Goal: Register for event/course

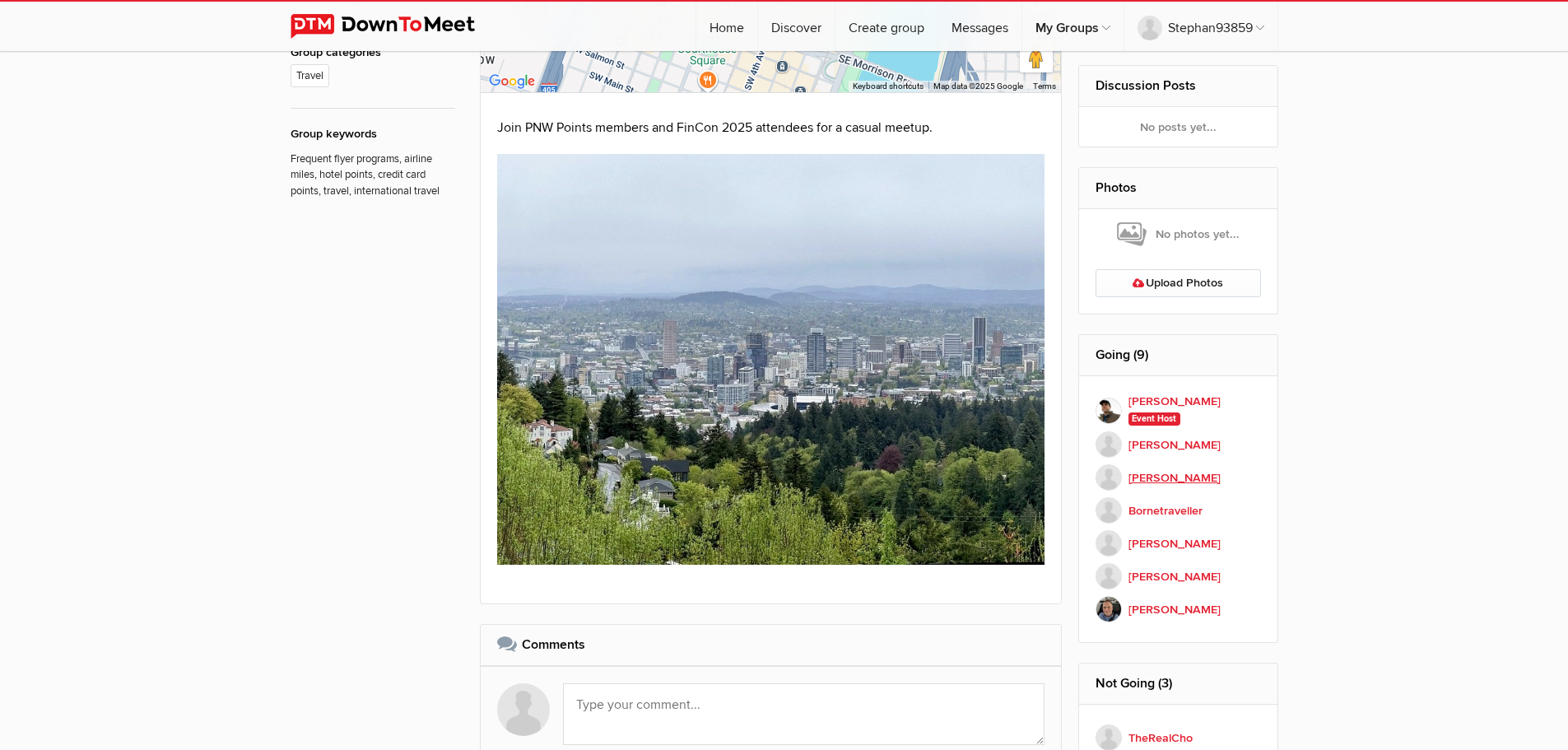
scroll to position [906, 0]
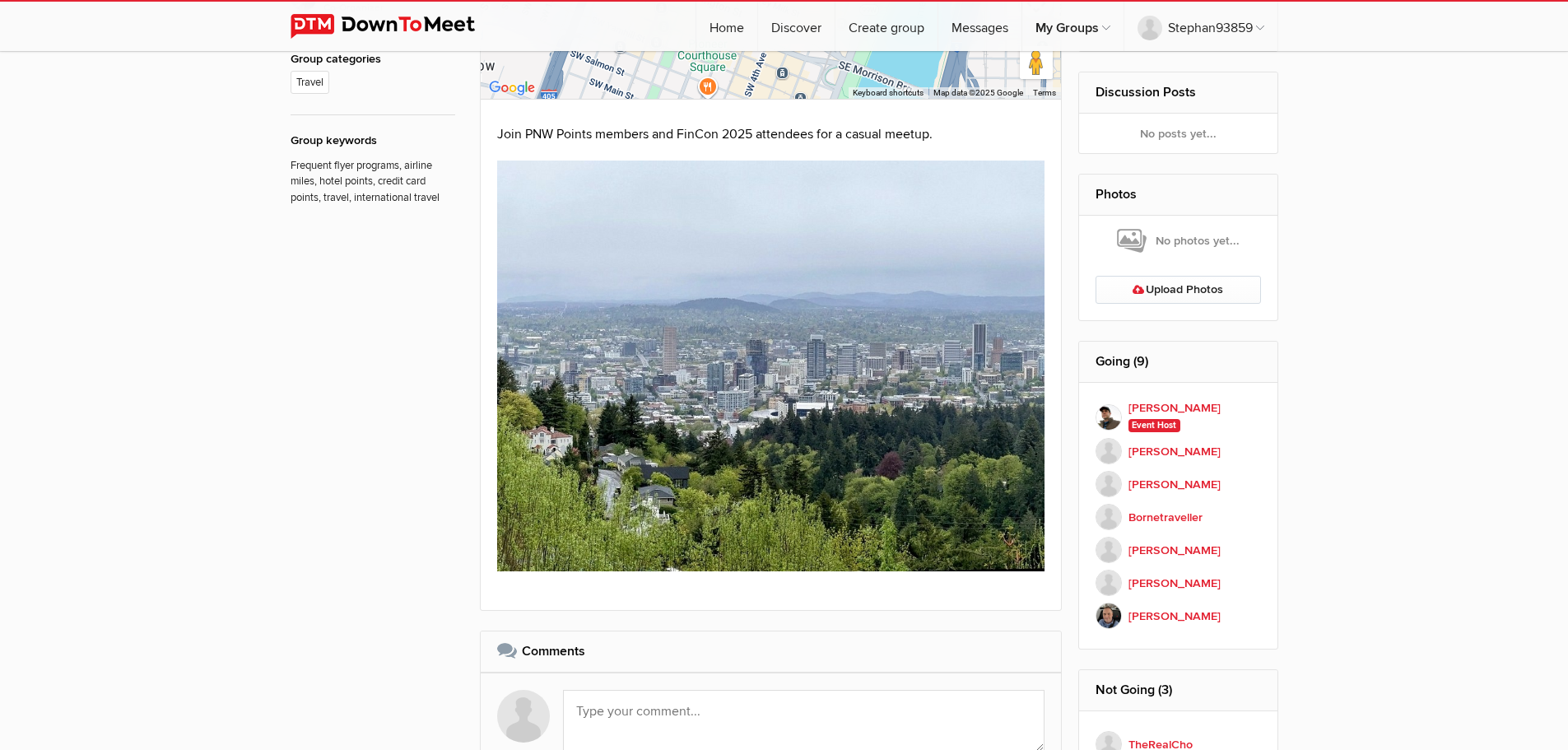
click at [1125, 359] on h2 "Going (9)" at bounding box center [1179, 362] width 166 height 39
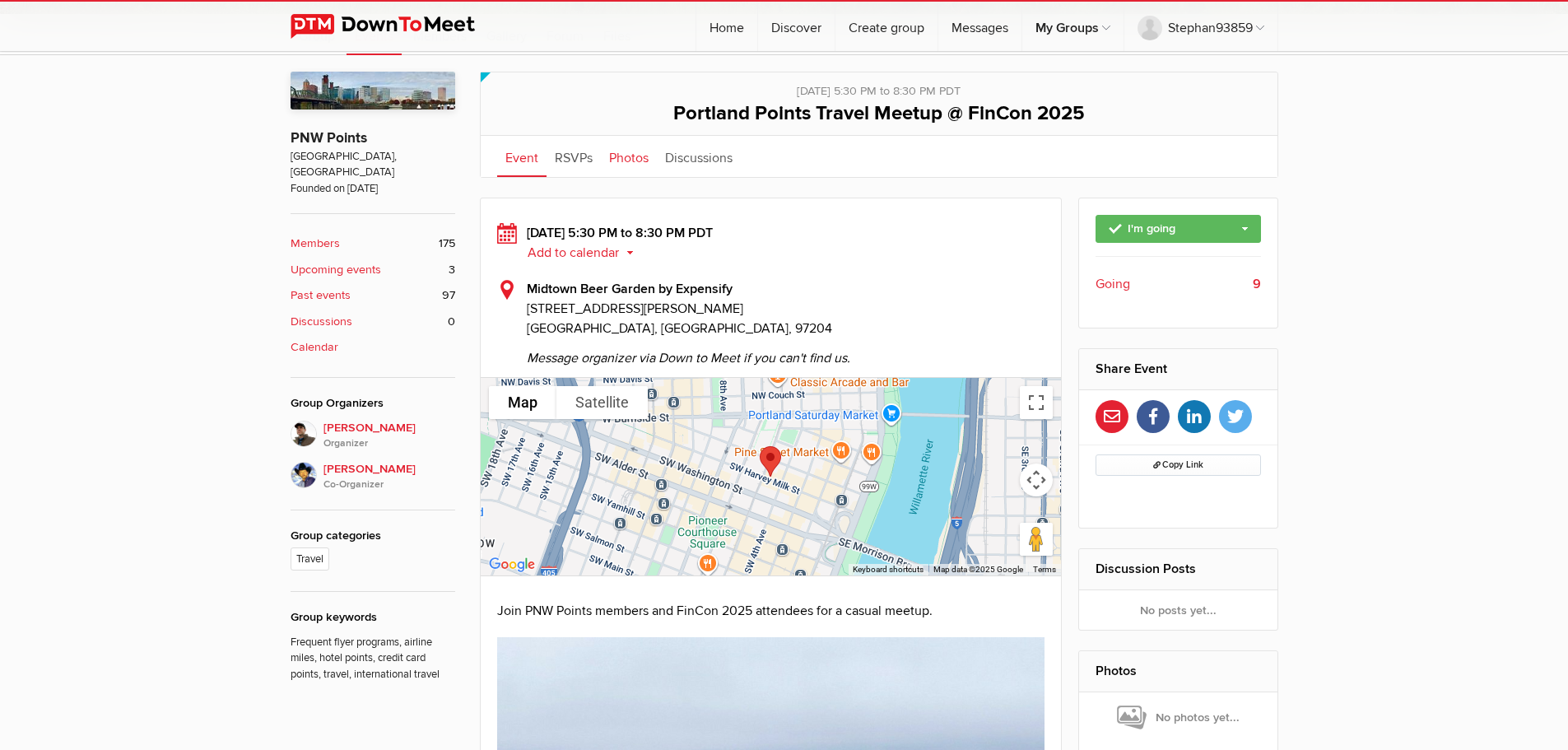
scroll to position [329, 0]
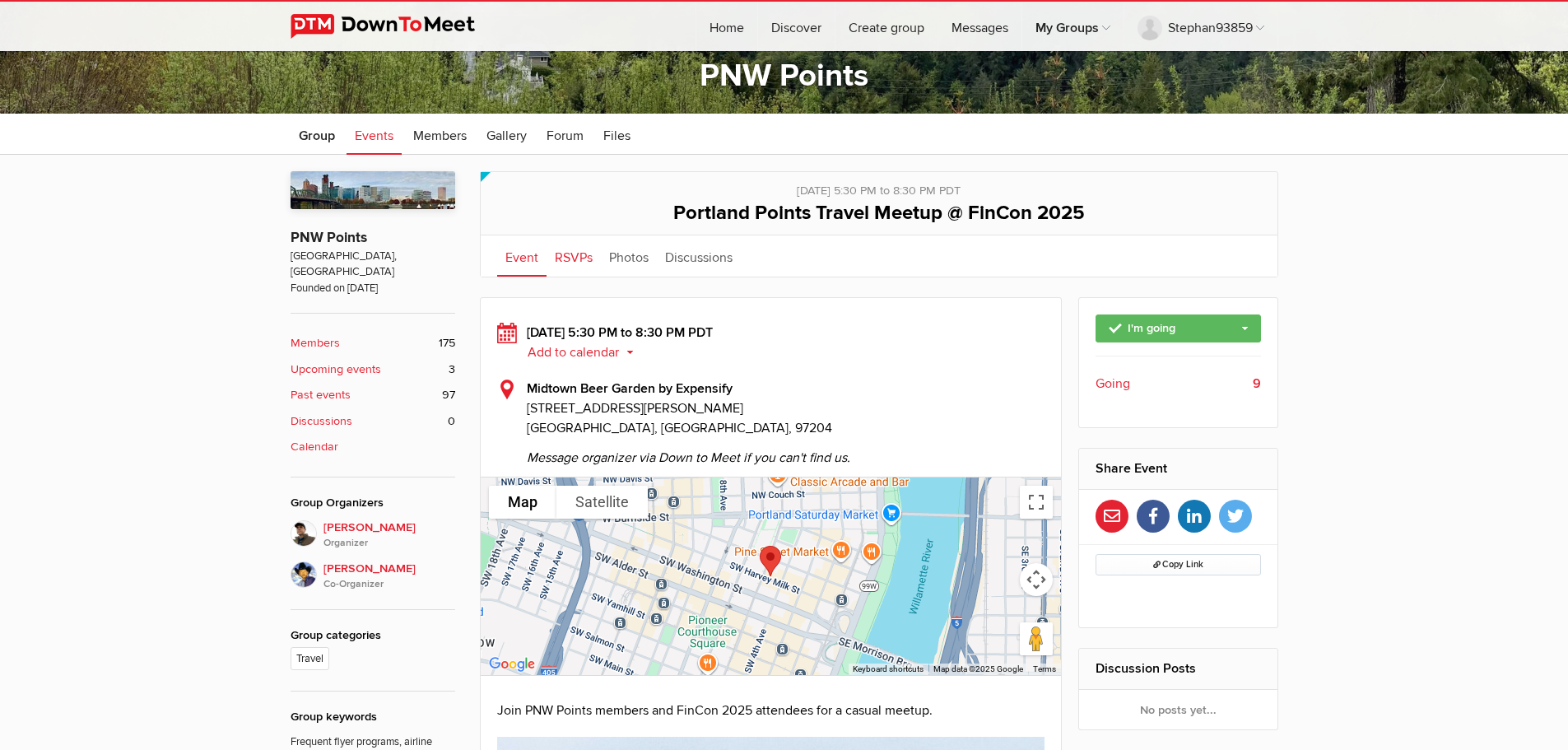
click at [595, 240] on link "RSVPs" at bounding box center [574, 256] width 54 height 41
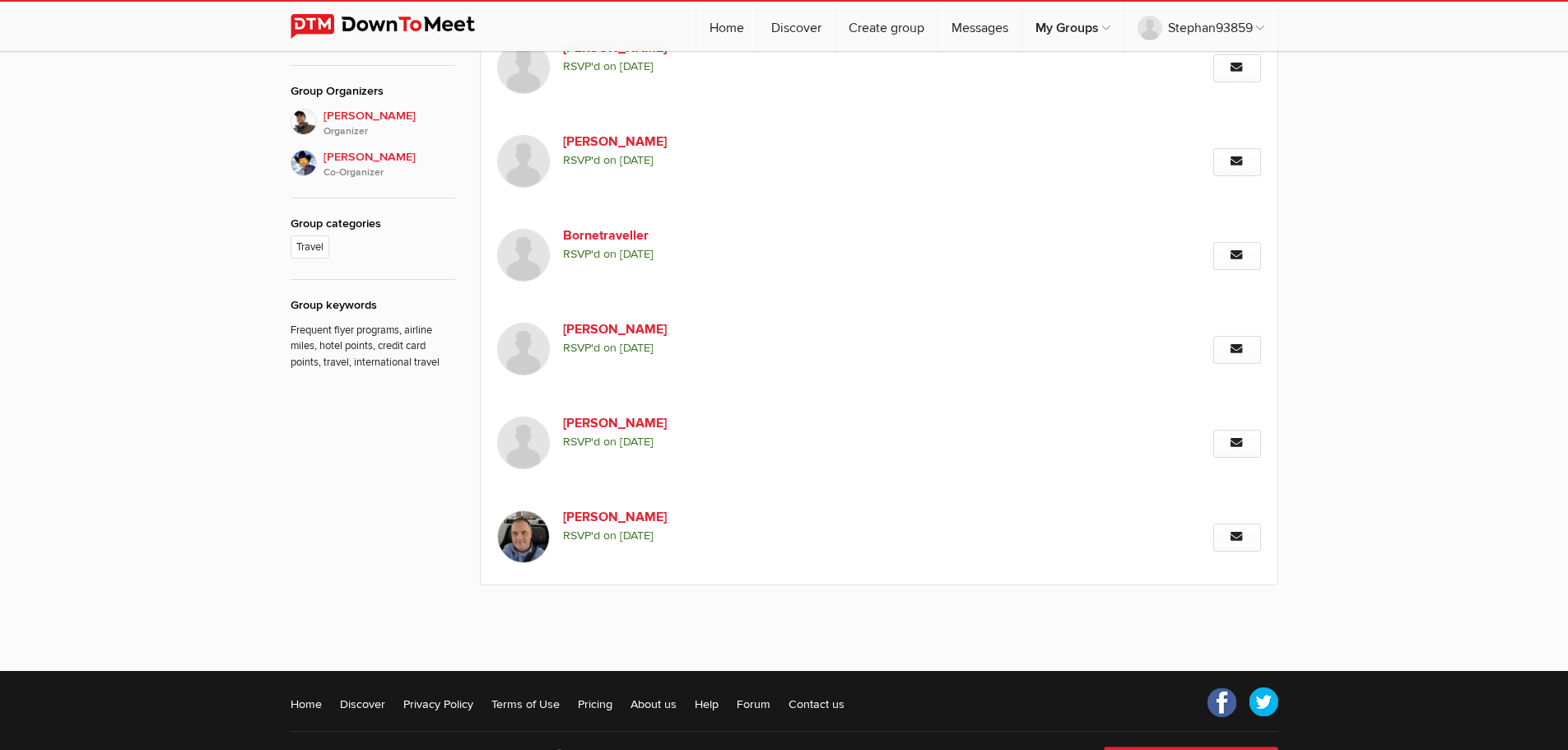
scroll to position [412, 0]
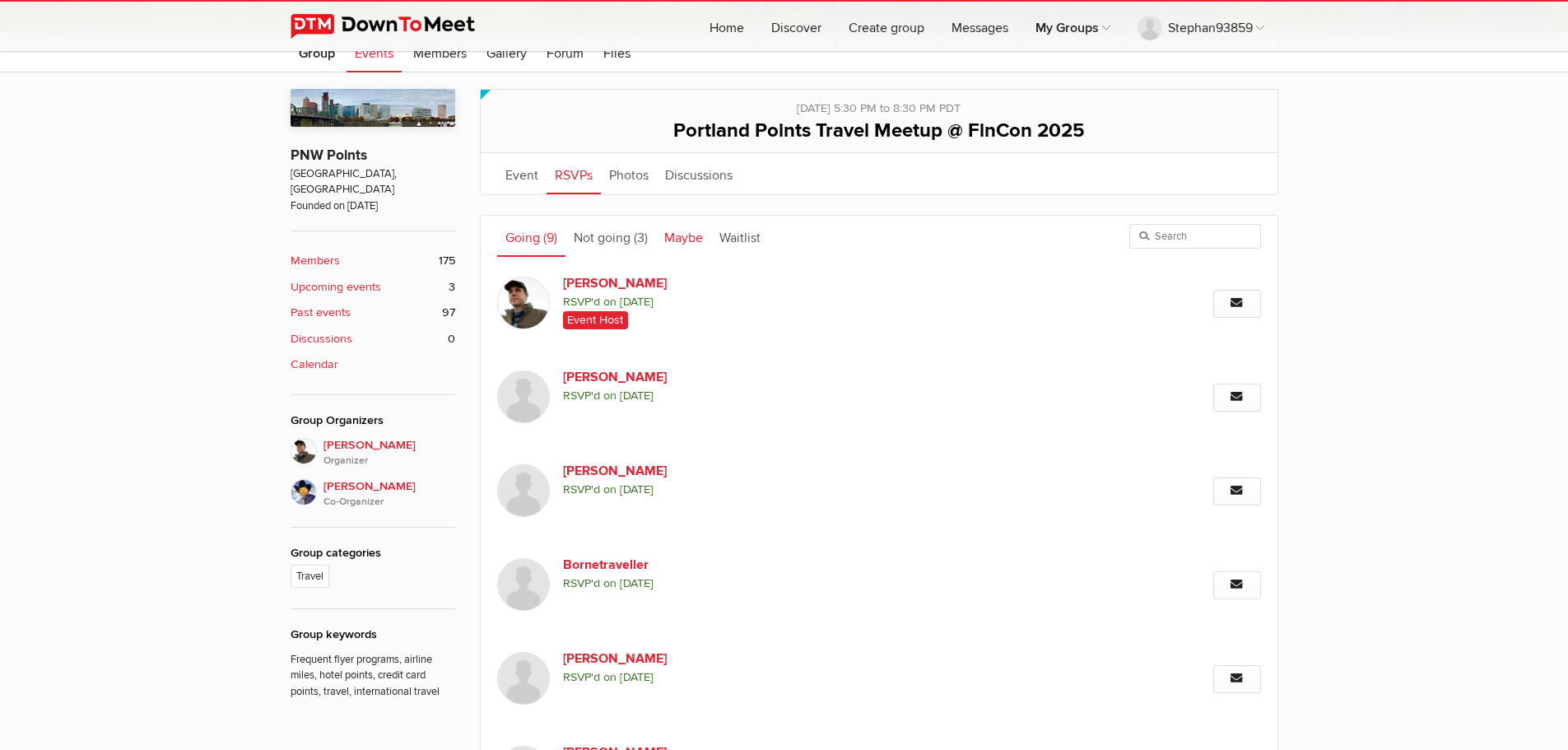
click at [703, 226] on link "Maybe" at bounding box center [684, 237] width 55 height 41
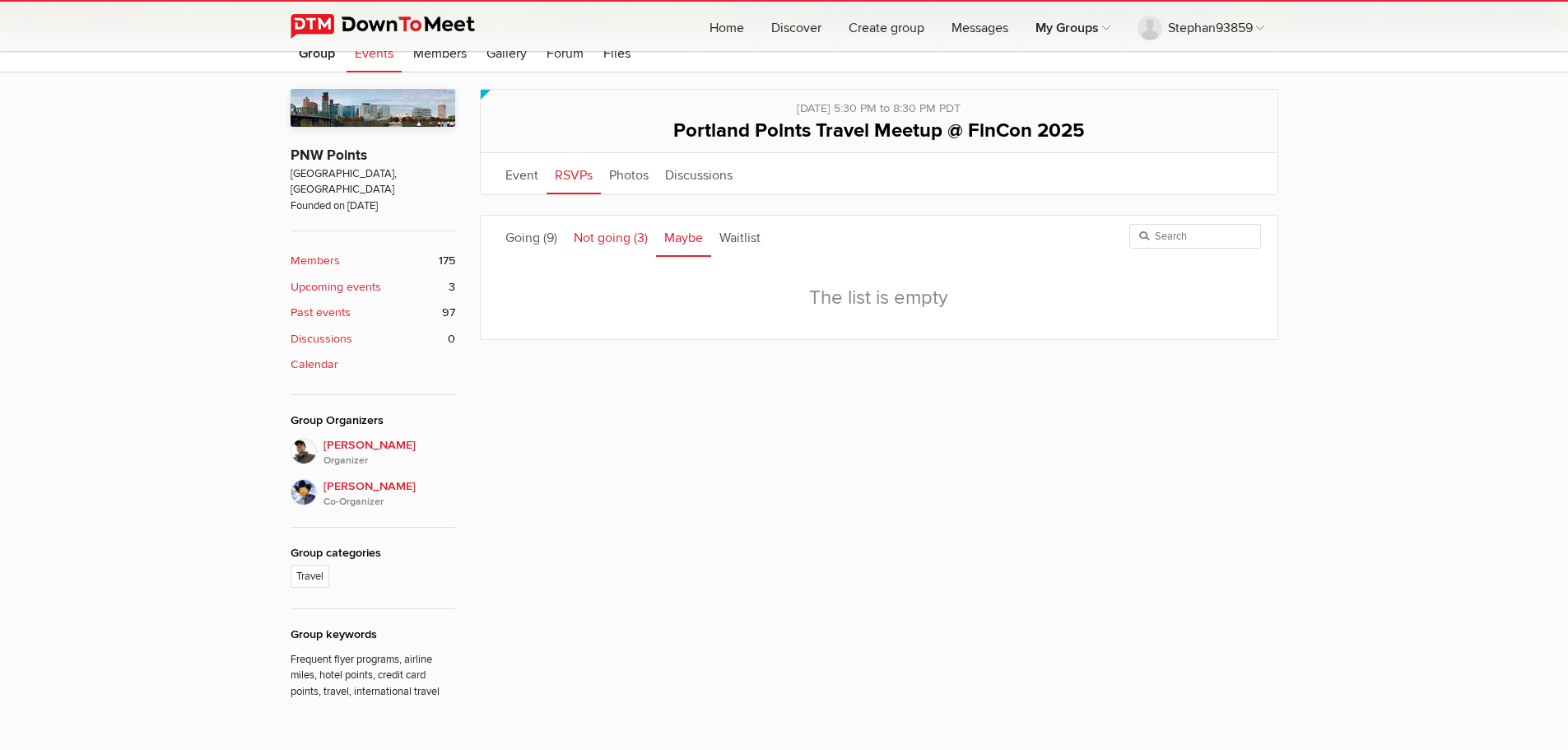
click at [646, 230] on span "(3)" at bounding box center [641, 238] width 14 height 17
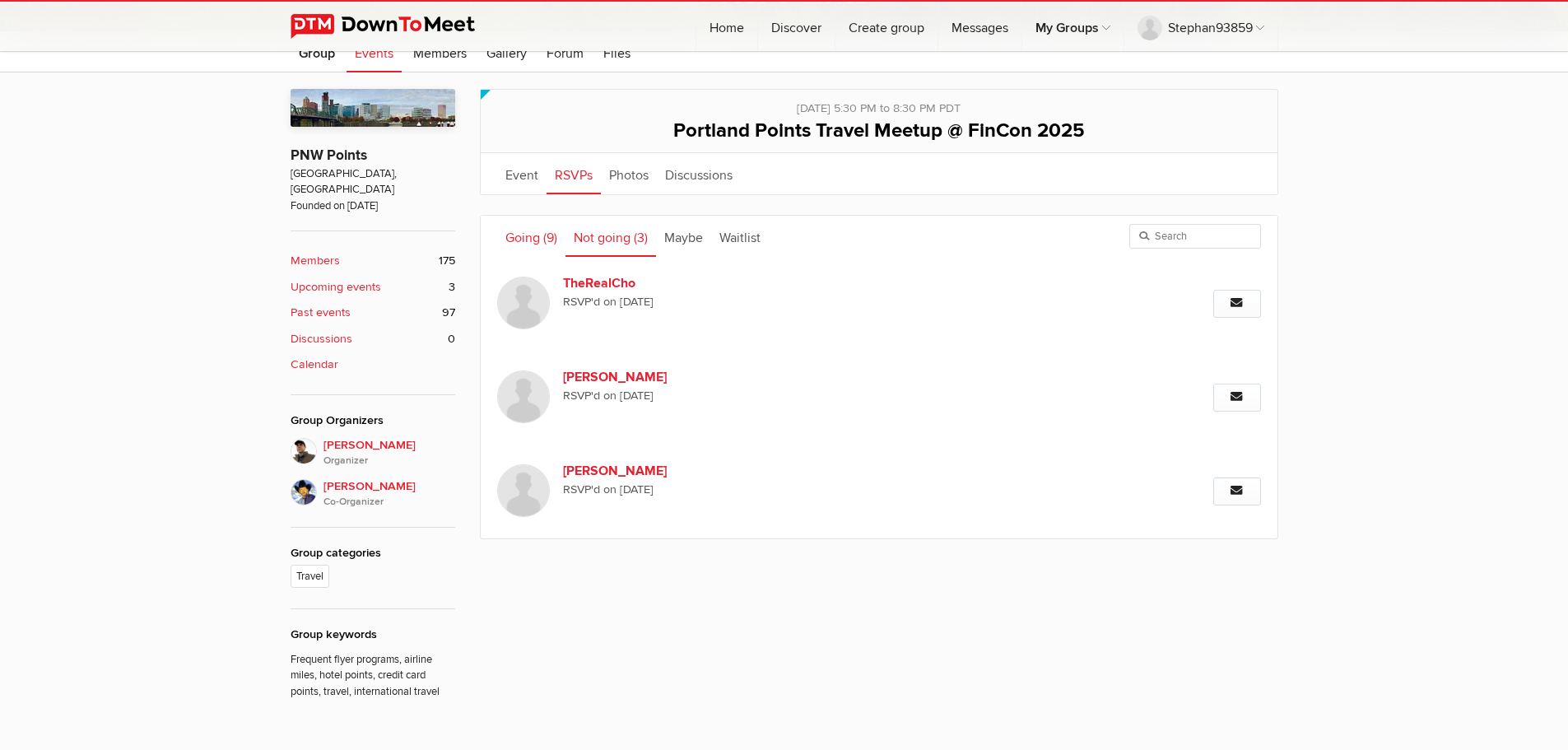
click at [532, 235] on link "Going (9)" at bounding box center [531, 237] width 68 height 41
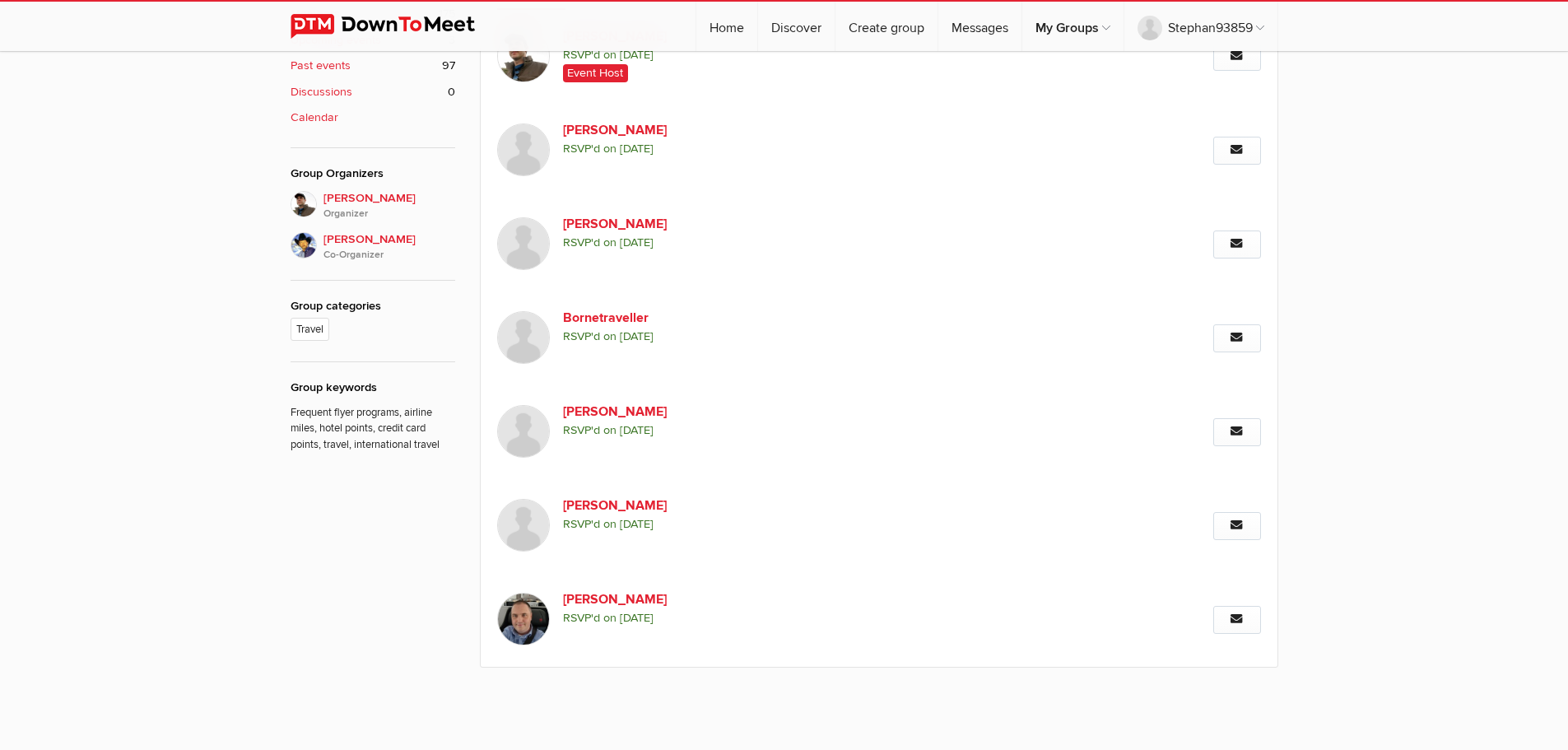
scroll to position [577, 0]
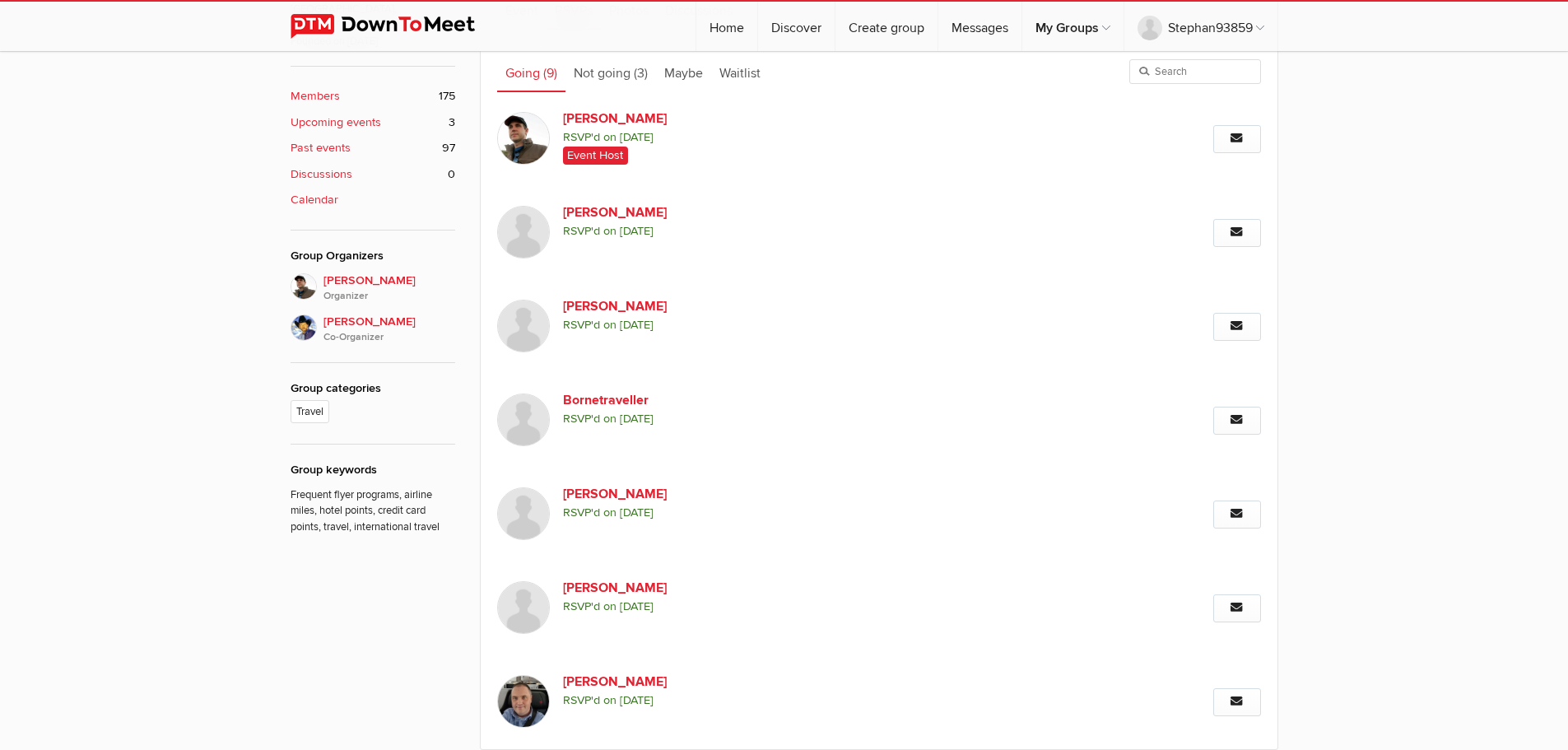
click at [317, 88] on b "Members" at bounding box center [315, 97] width 49 height 18
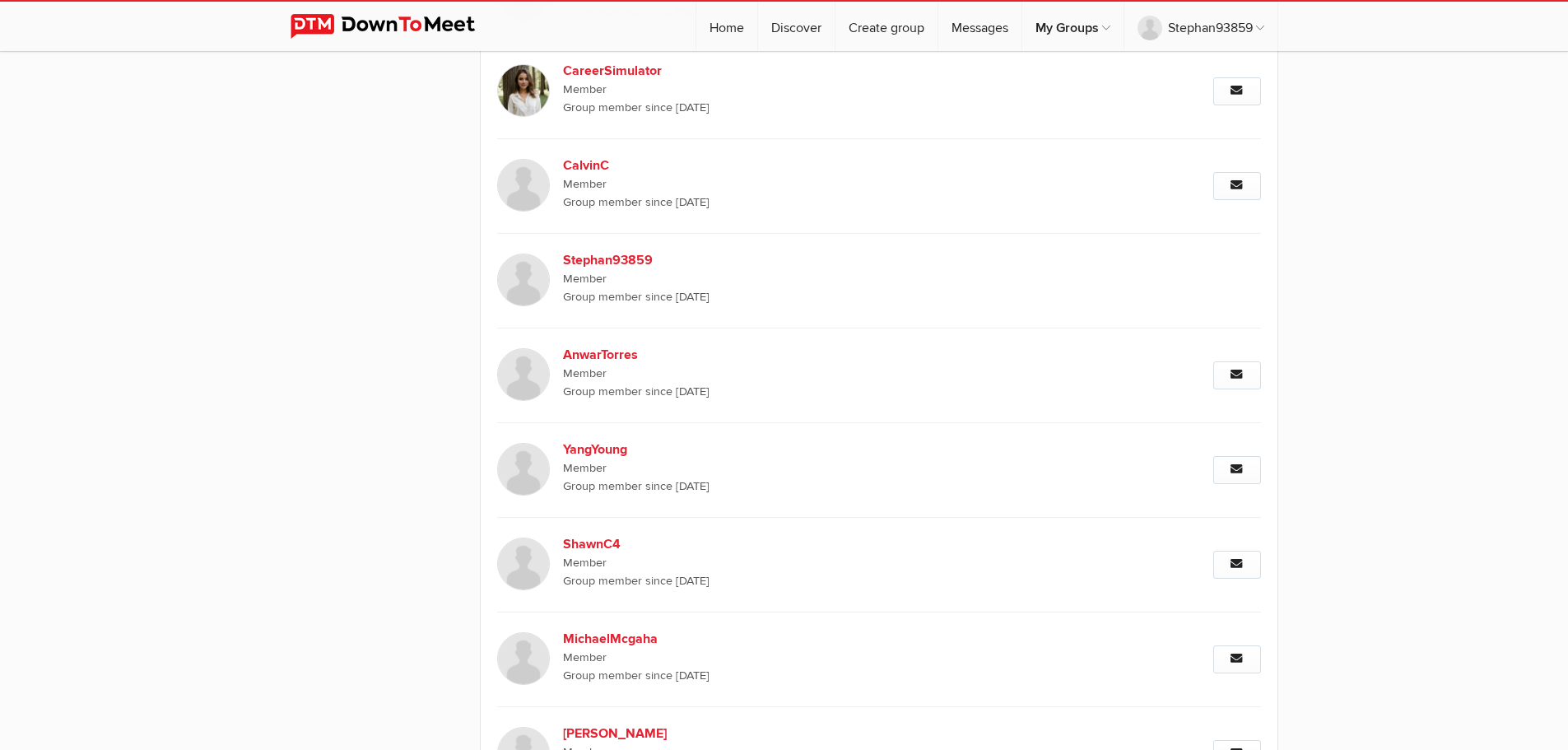
scroll to position [1184, 0]
click at [780, 302] on span "Group member since [DATE]" at bounding box center [797, 296] width 469 height 18
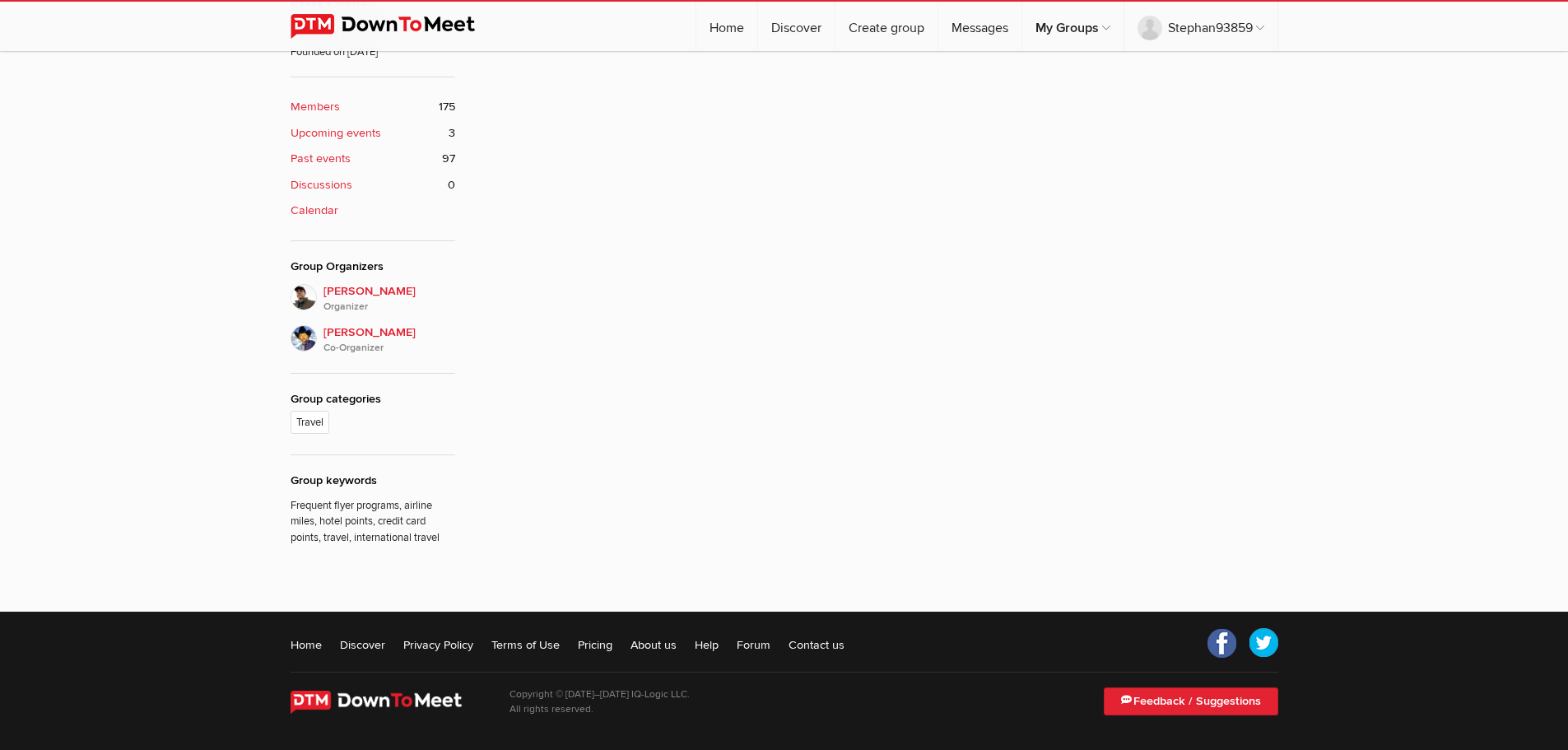
scroll to position [443, 0]
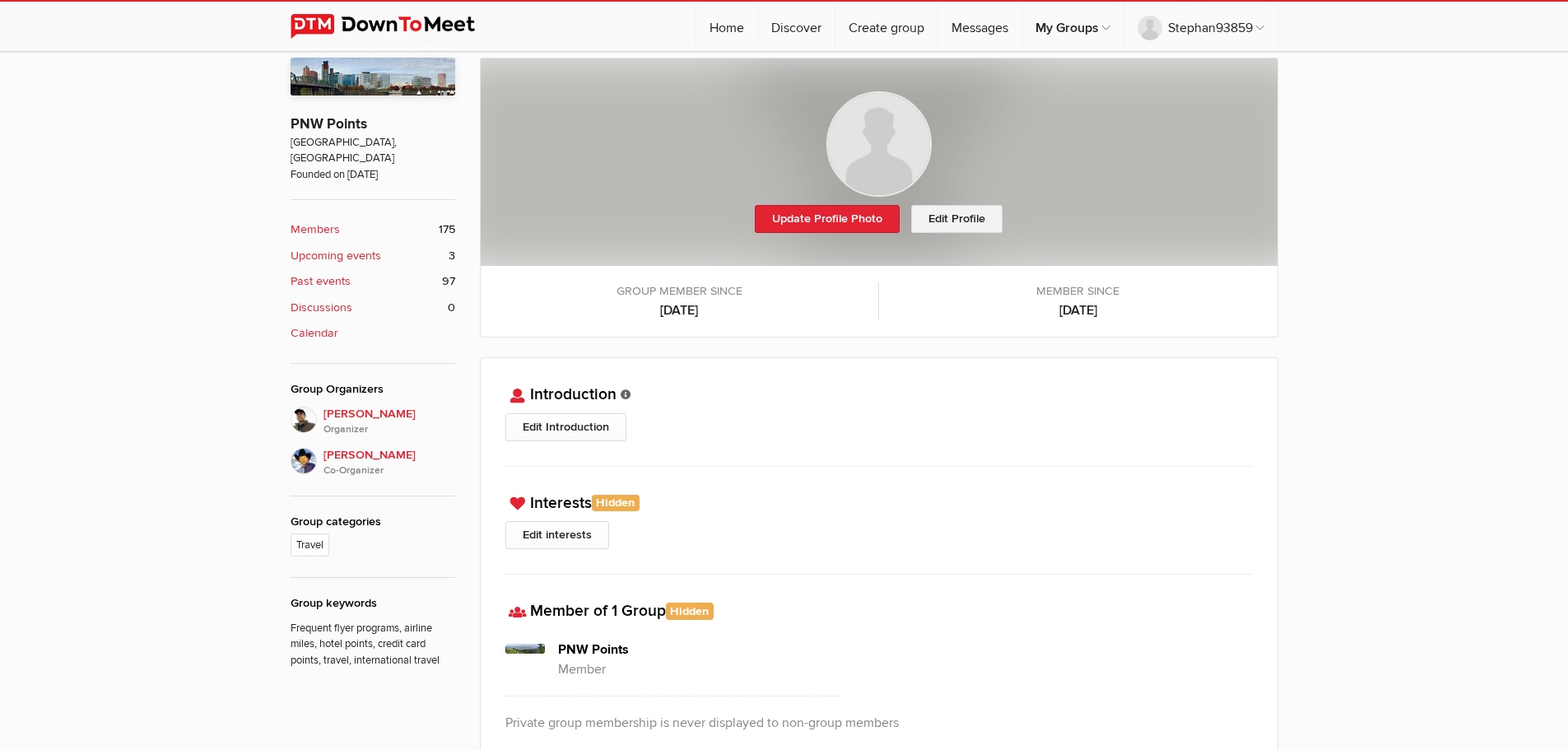
click at [969, 224] on link "Edit Profile" at bounding box center [957, 219] width 92 height 28
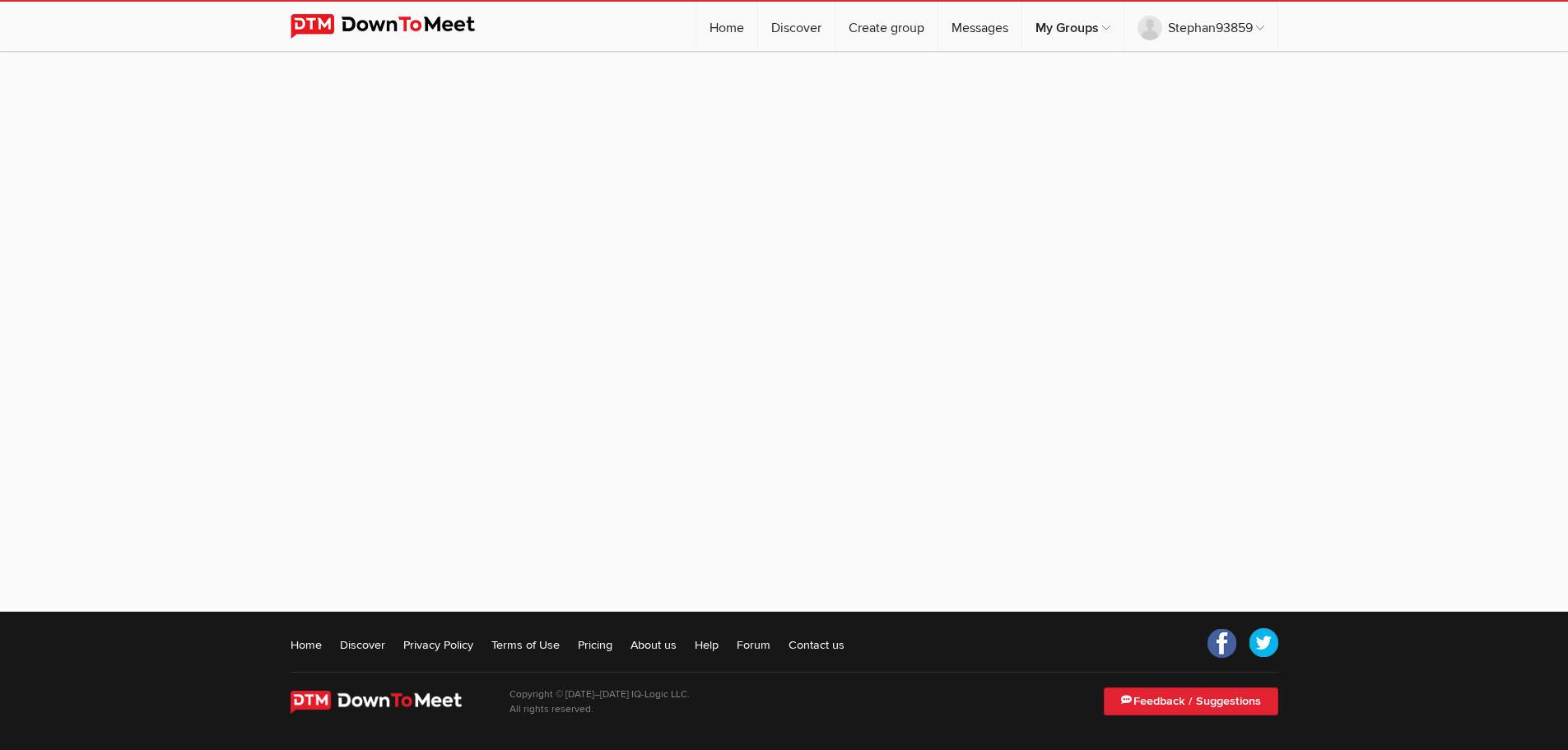
select select
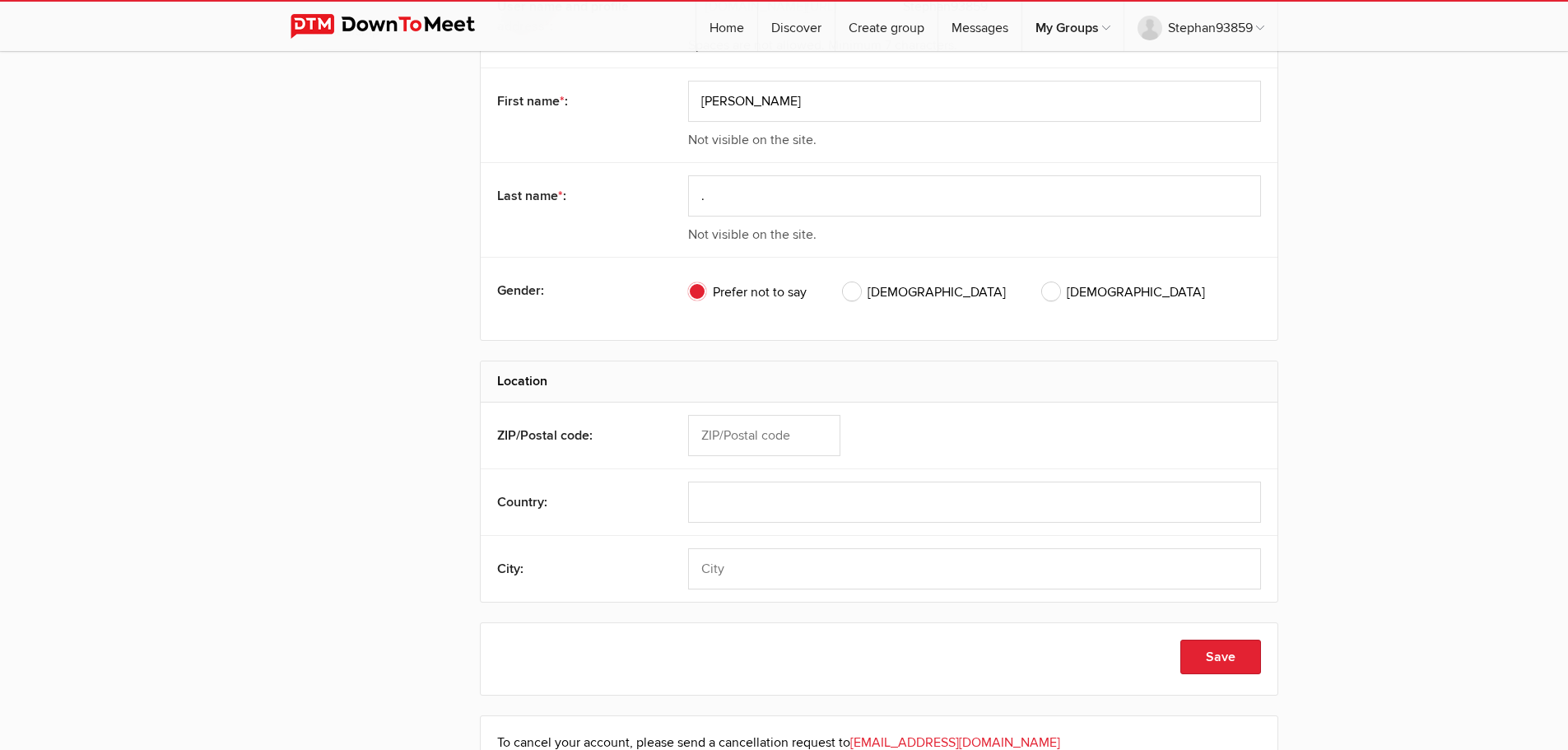
scroll to position [278, 0]
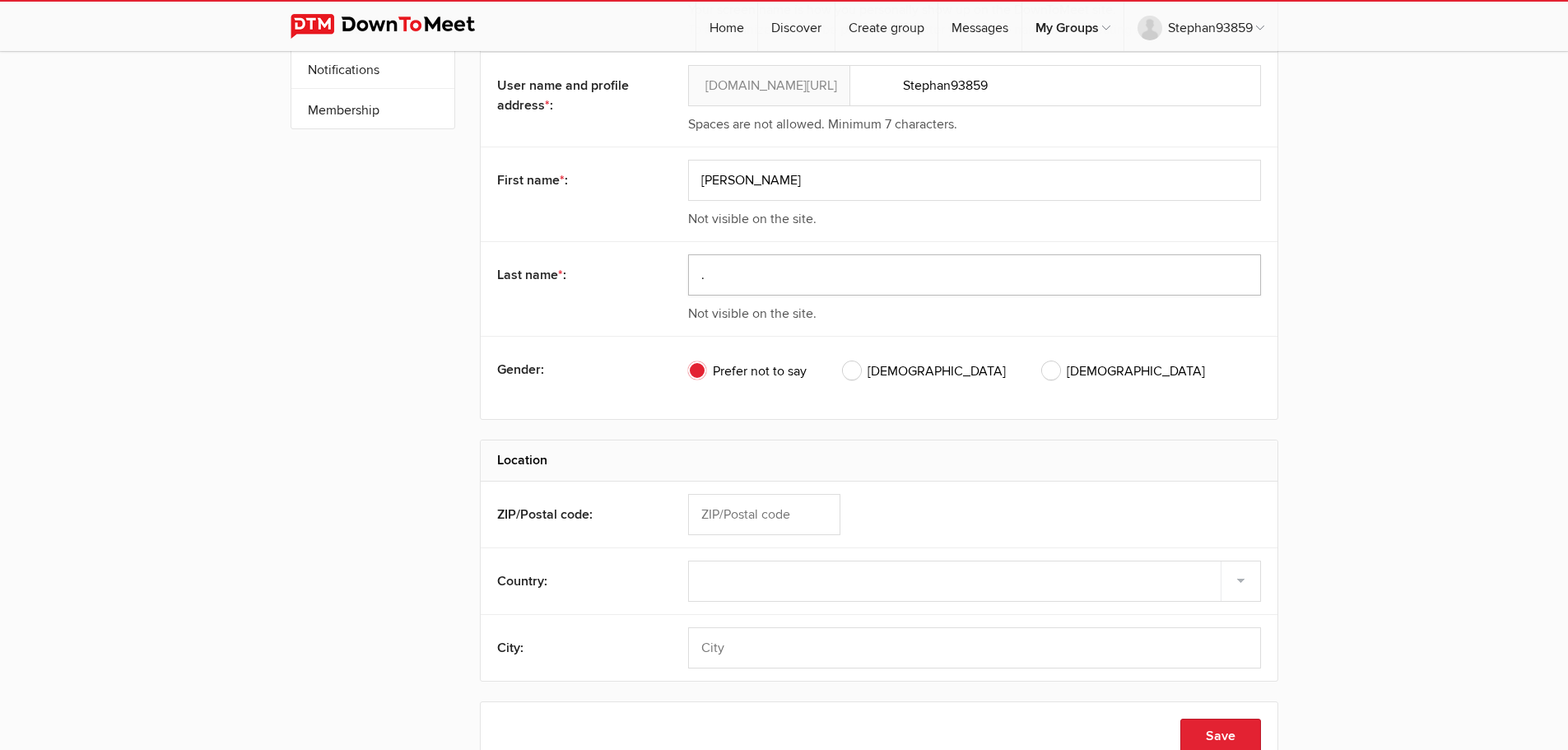
drag, startPoint x: 722, startPoint y: 284, endPoint x: 667, endPoint y: 272, distance: 56.3
click at [667, 272] on div "Last name * : . Not visible on the site." at bounding box center [879, 289] width 797 height 95
click at [746, 275] on input "text" at bounding box center [974, 275] width 573 height 41
type input "."
click at [1225, 409] on div "Gender: Prefer not to say [DEMOGRAPHIC_DATA] [DEMOGRAPHIC_DATA]" at bounding box center [879, 377] width 797 height 83
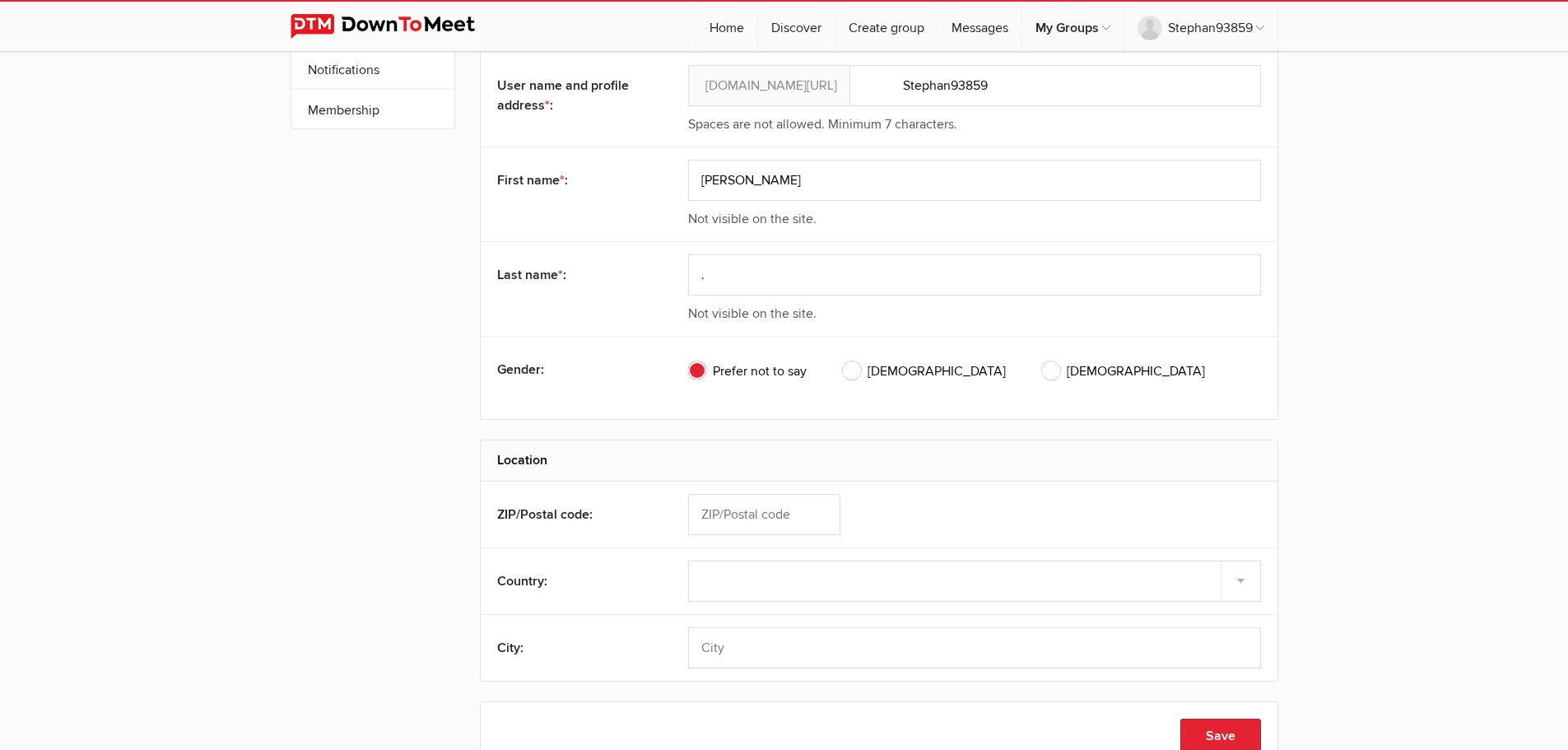
click at [866, 369] on span "[DEMOGRAPHIC_DATA]" at bounding box center [923, 372] width 163 height 20
click at [843, 362] on input "[DEMOGRAPHIC_DATA]" at bounding box center [843, 361] width 1 height 1
radio input "true"
drag, startPoint x: 1016, startPoint y: 92, endPoint x: 905, endPoint y: 88, distance: 111.1
click at [905, 88] on input "Stephan93859" at bounding box center [974, 86] width 573 height 41
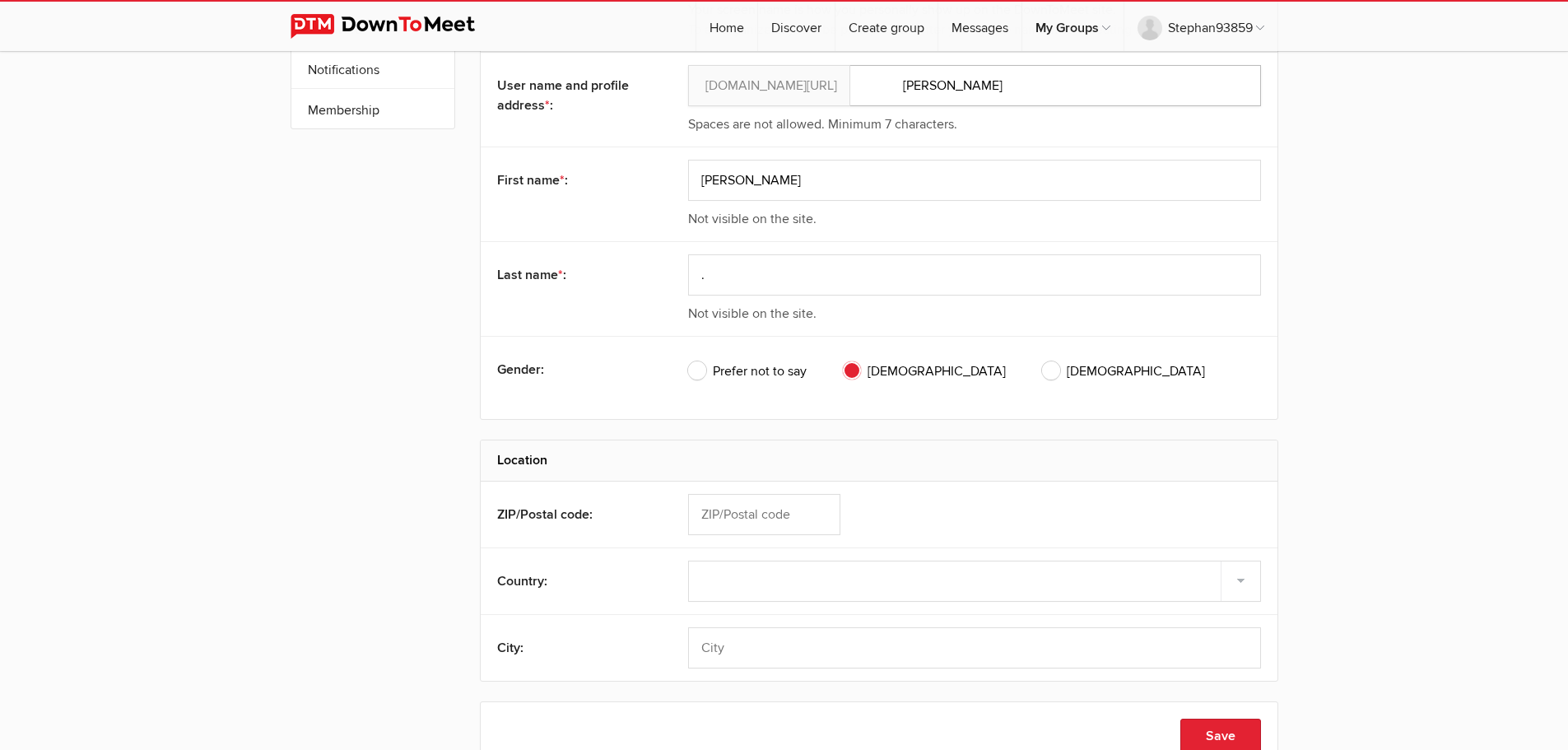
type input "[PERSON_NAME]"
click at [1019, 280] on input "." at bounding box center [974, 275] width 573 height 41
type input "S"
click at [1084, 461] on h2 "Location" at bounding box center [879, 460] width 764 height 39
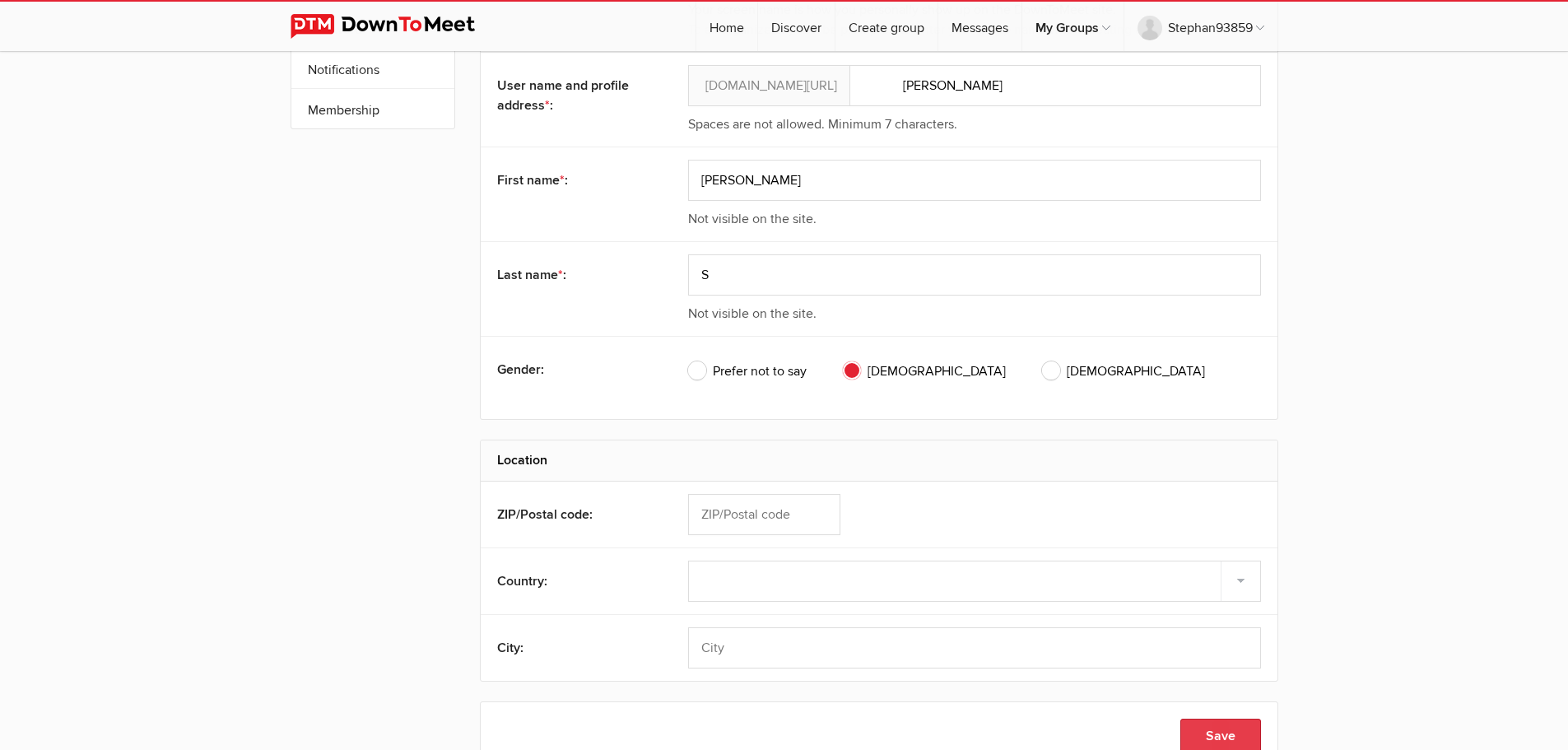
click at [1228, 727] on button "Save" at bounding box center [1221, 735] width 81 height 34
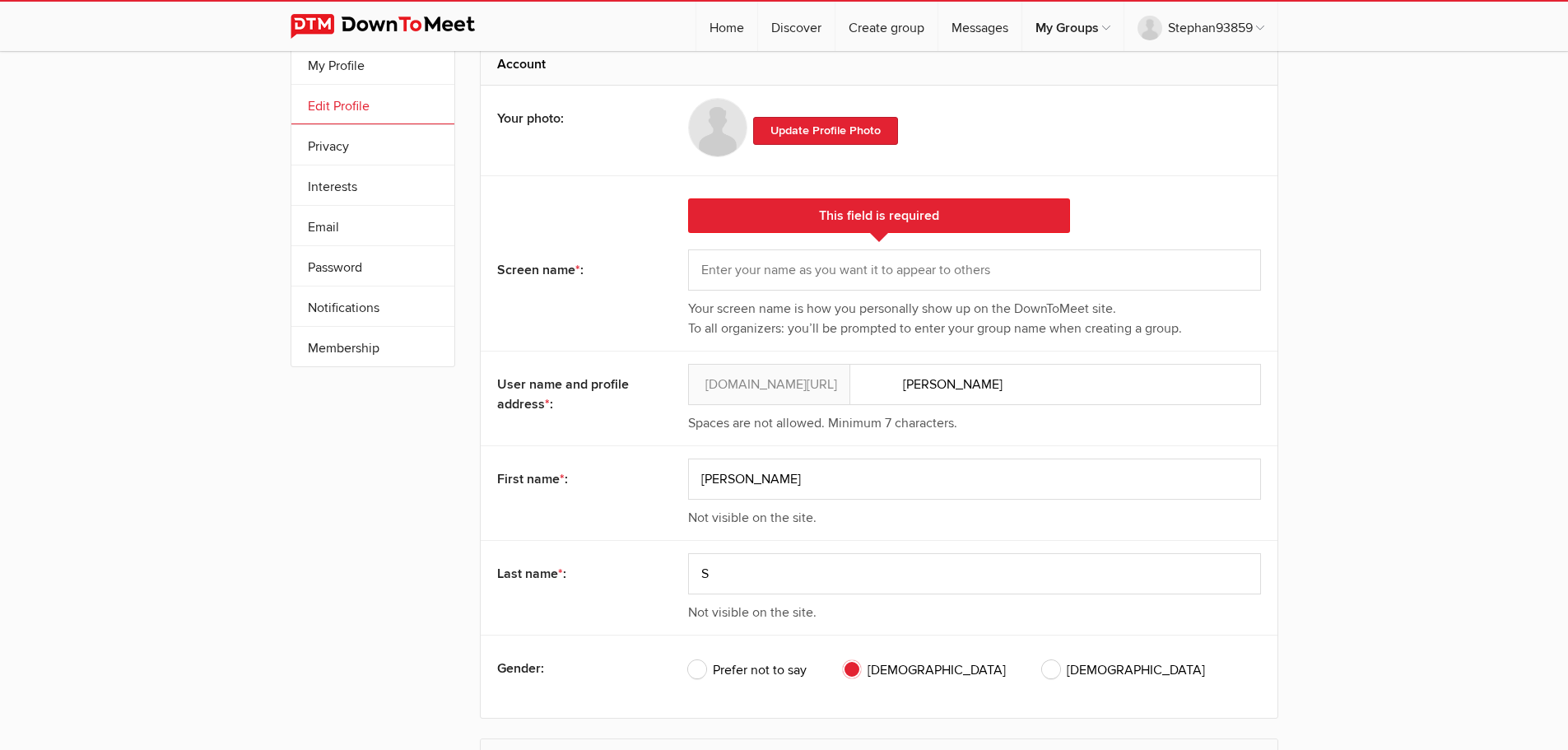
scroll to position [33, 0]
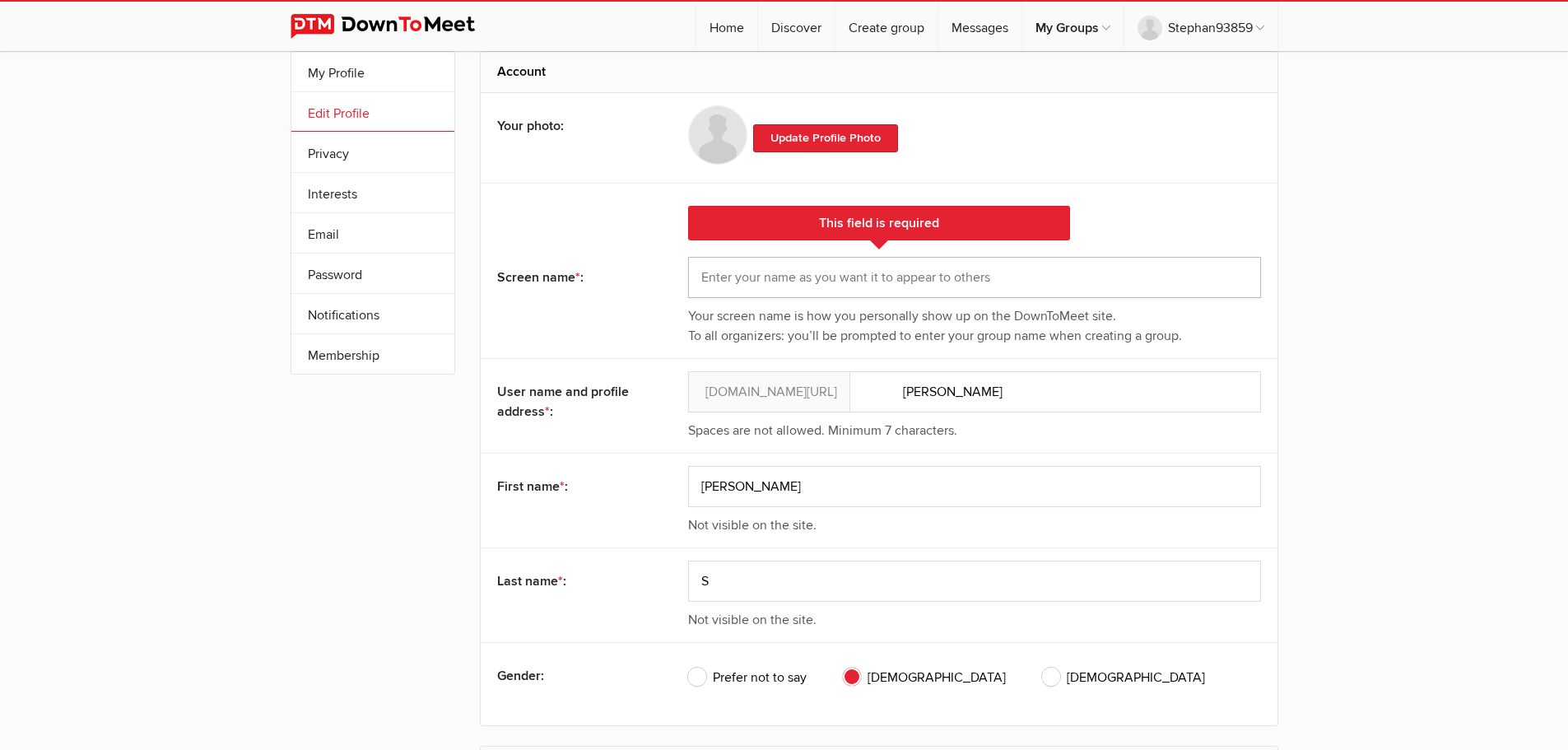
click at [832, 280] on input "text" at bounding box center [974, 278] width 573 height 41
click at [837, 277] on input "ss" at bounding box center [974, 278] width 573 height 41
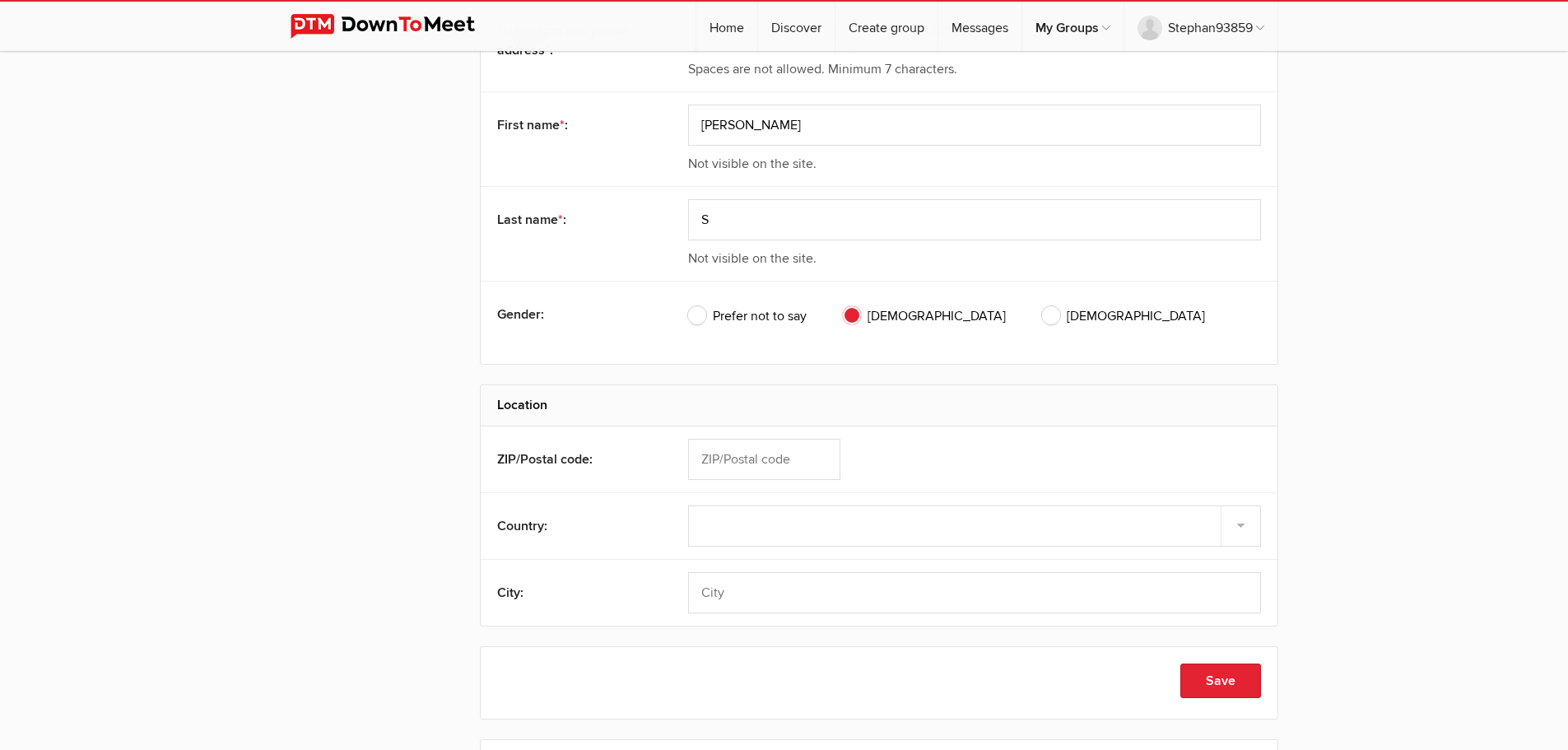
scroll to position [444, 0]
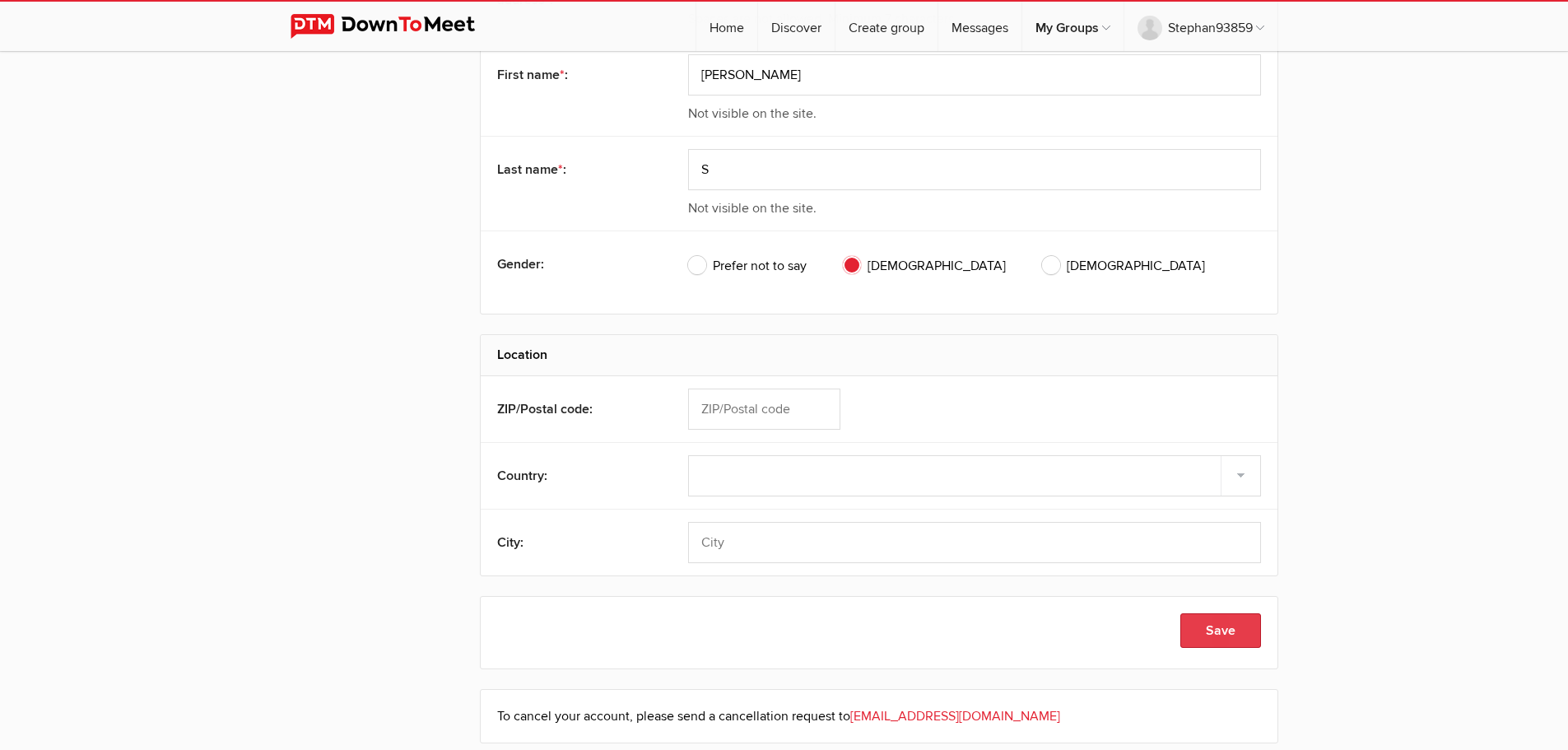
type input "[PERSON_NAME]"
click at [1217, 633] on button "Save" at bounding box center [1221, 630] width 81 height 34
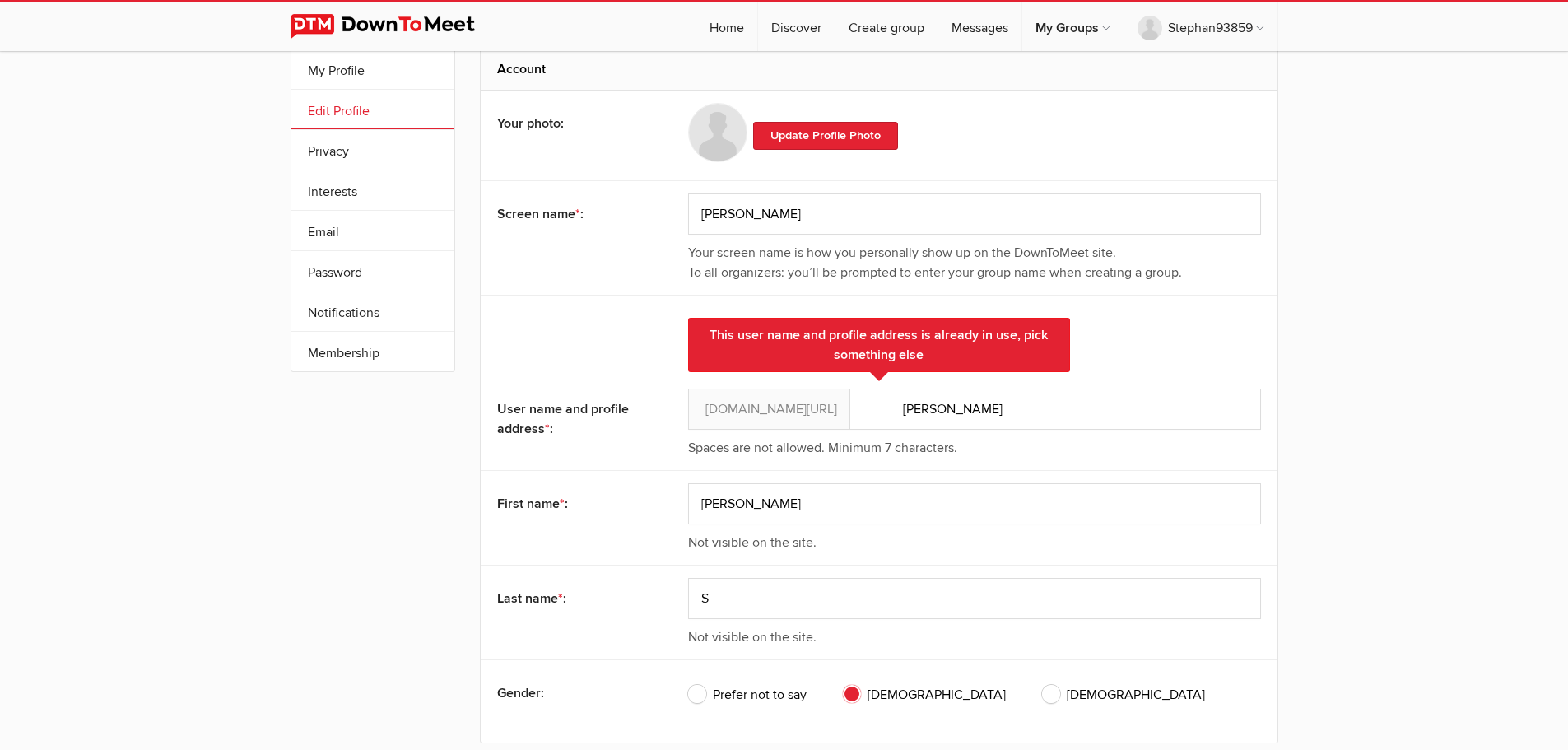
scroll to position [0, 0]
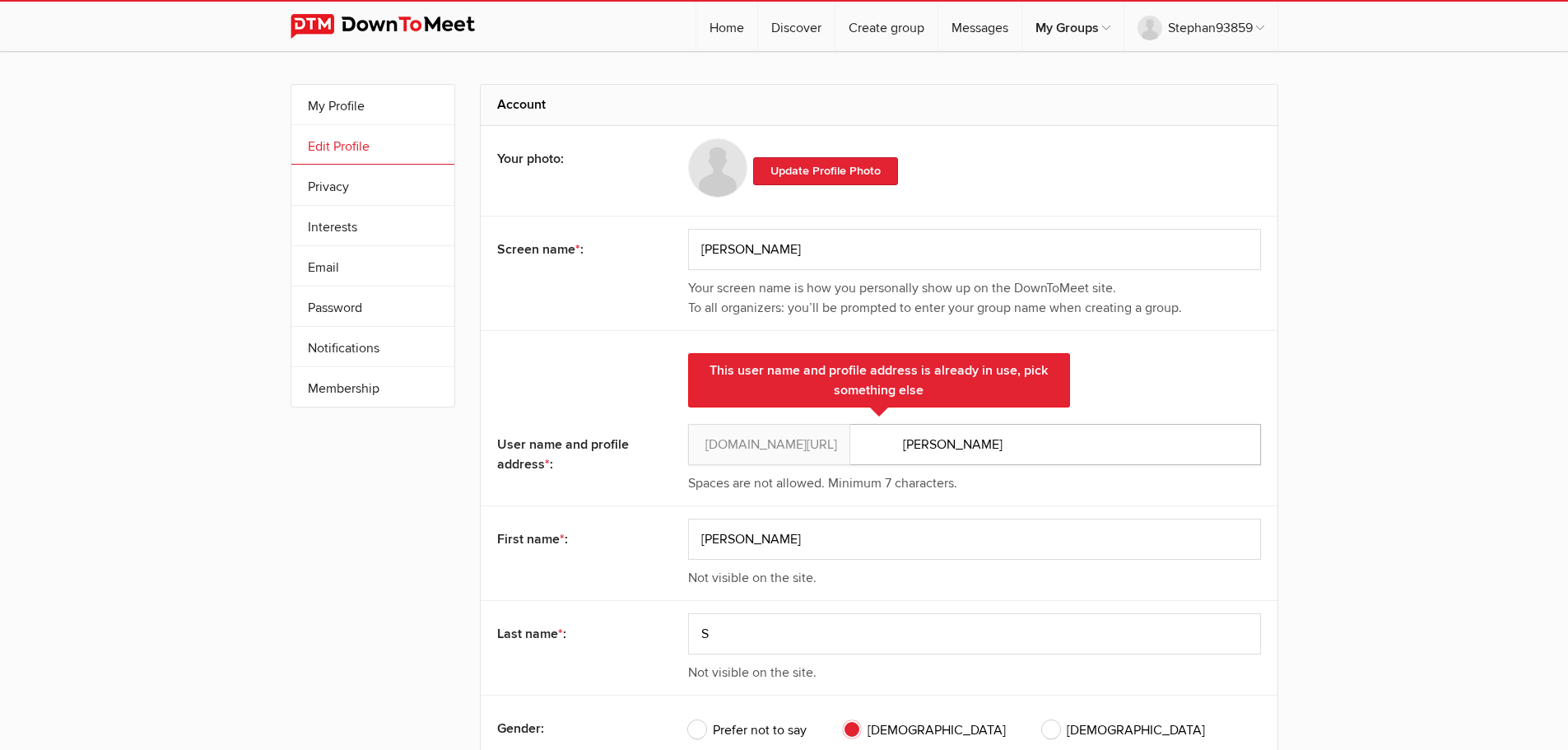
click at [968, 453] on input "[PERSON_NAME]" at bounding box center [974, 444] width 573 height 41
type input "[PERSON_NAME]"
click at [1364, 557] on div "My Profile Edit Profile More Privacy Interests Email Password Notifications Sub…" at bounding box center [784, 664] width 1568 height 1226
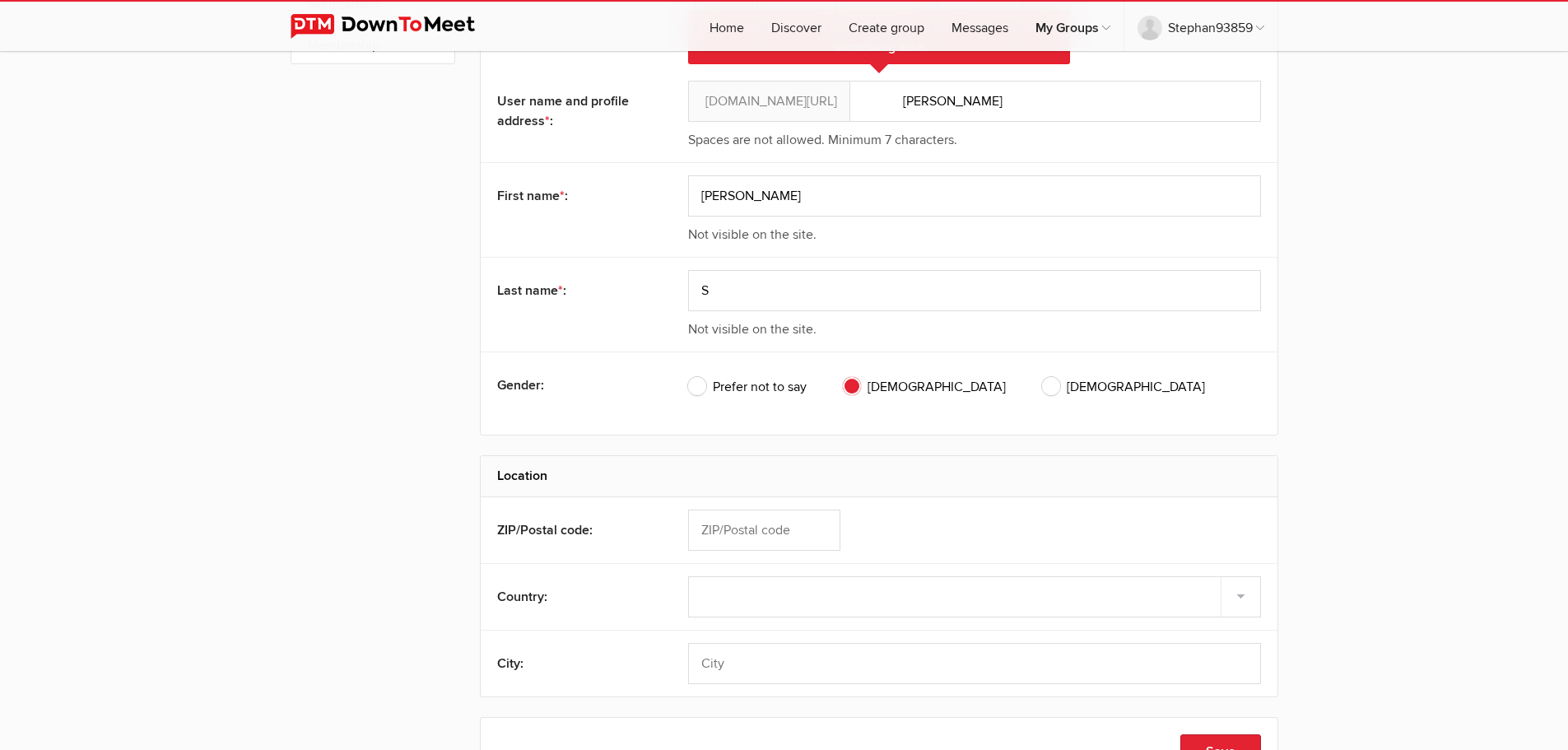
scroll to position [577, 0]
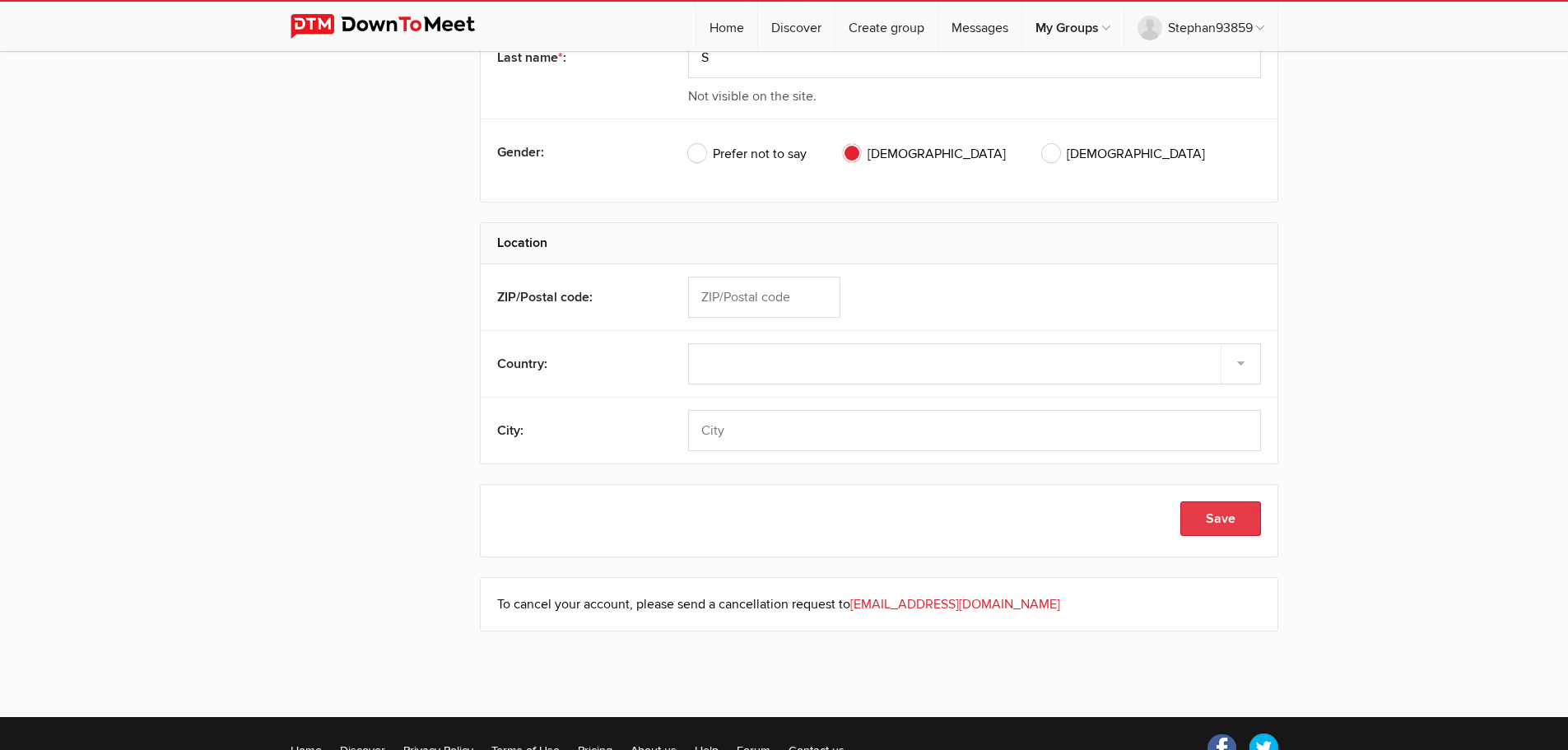
click at [1220, 511] on button "Save" at bounding box center [1221, 518] width 81 height 34
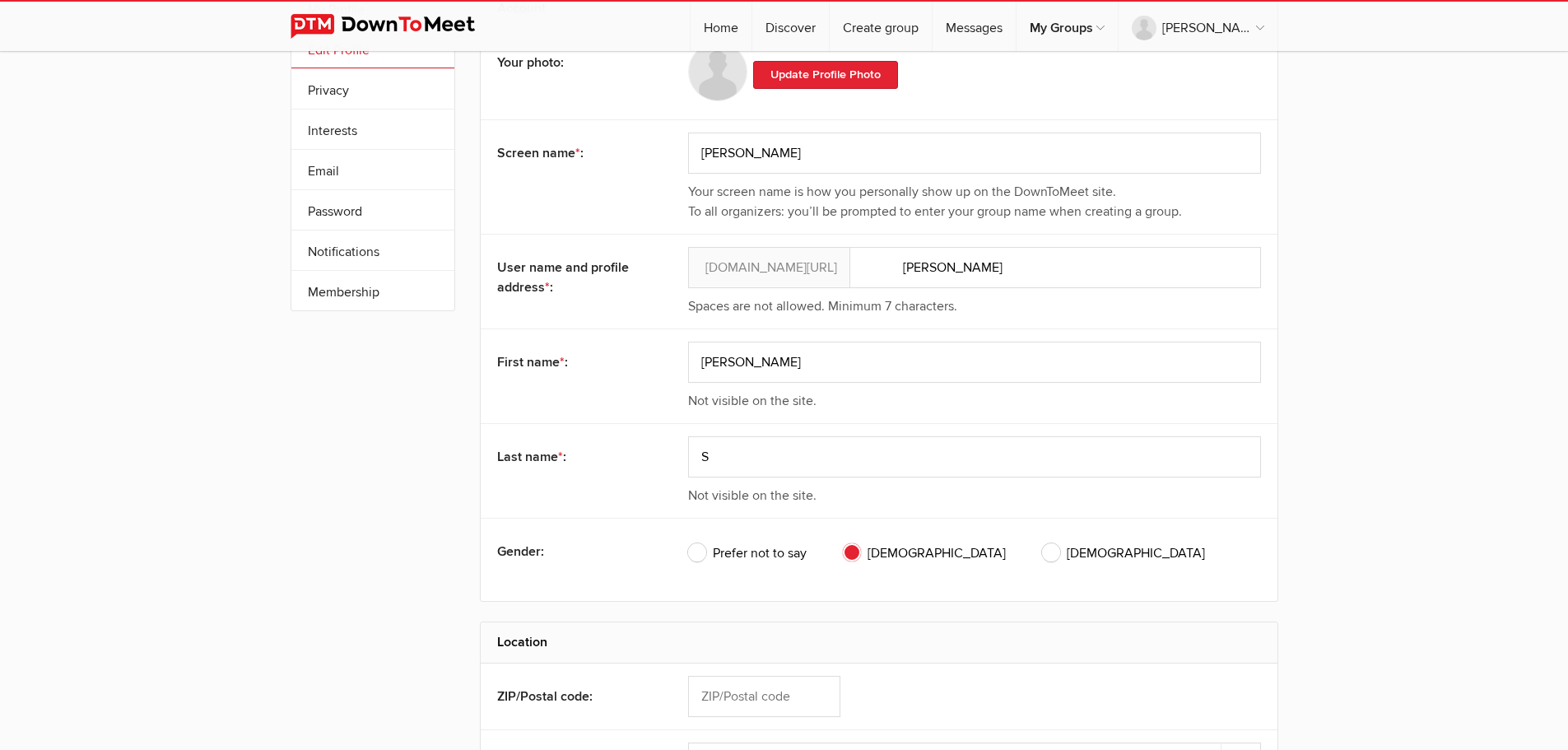
scroll to position [0, 0]
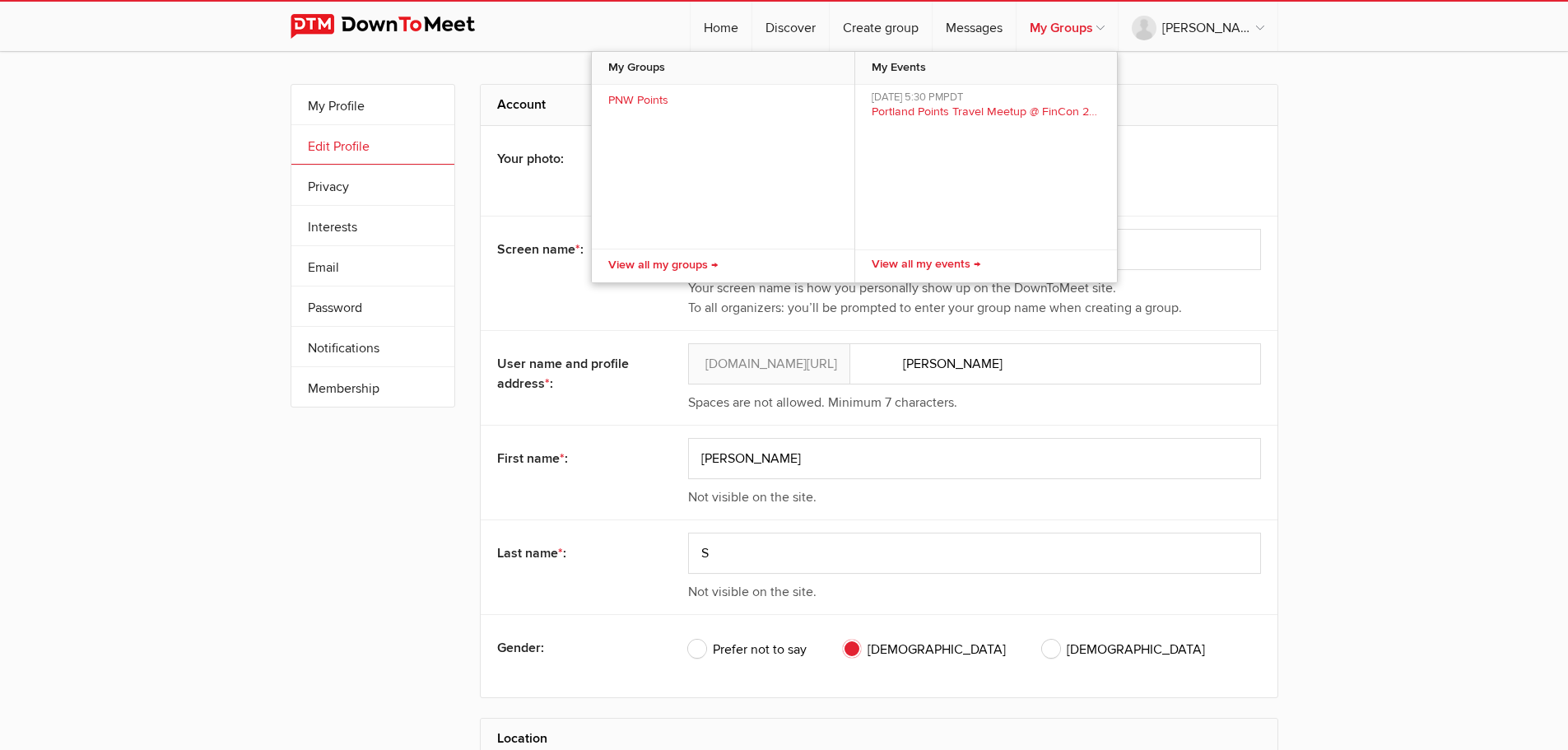
click at [1118, 22] on link "My Groups" at bounding box center [1067, 27] width 102 height 49
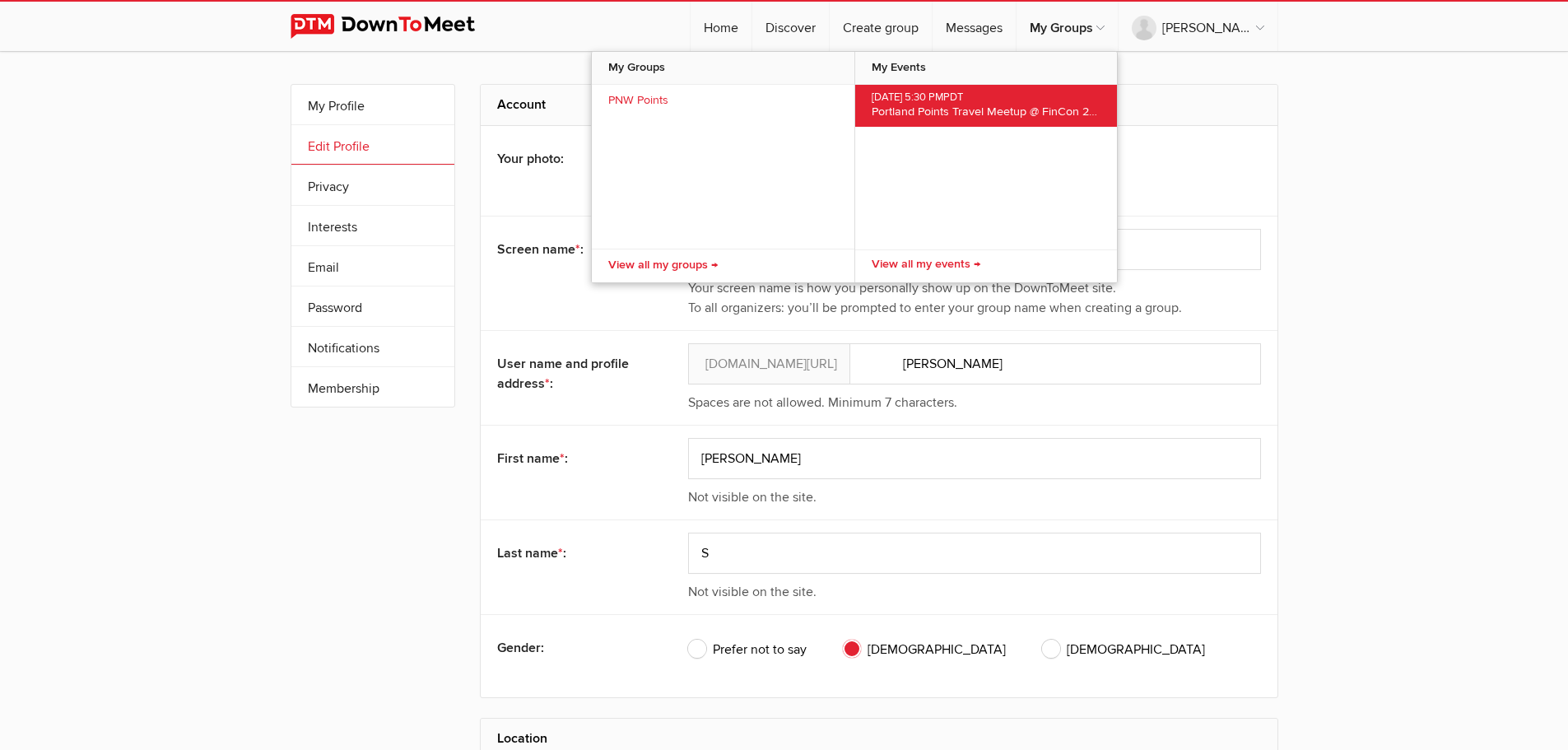
click at [962, 105] on span "Portland Points Travel Meetup @ FinCon 2025" at bounding box center [990, 111] width 238 height 14
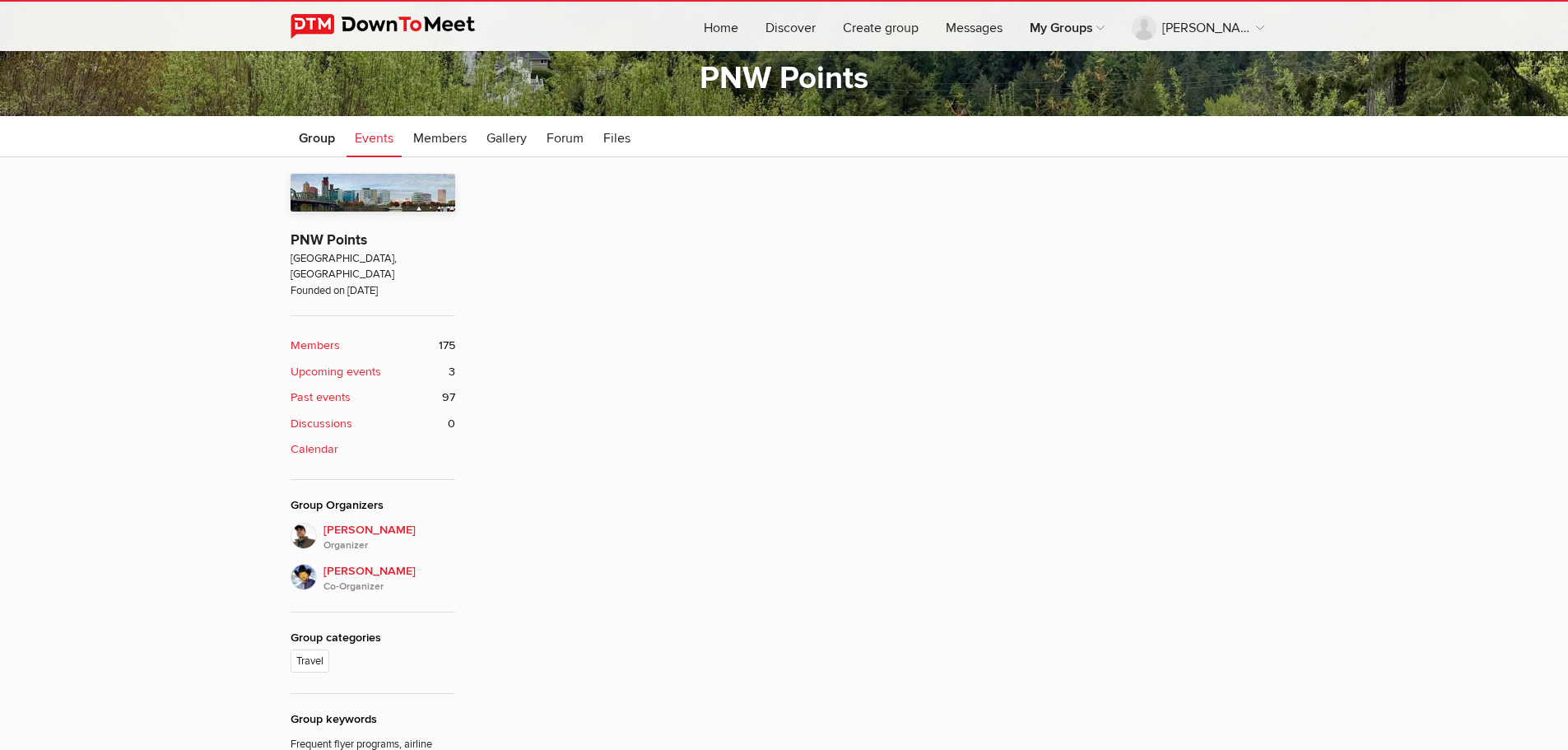
scroll to position [329, 0]
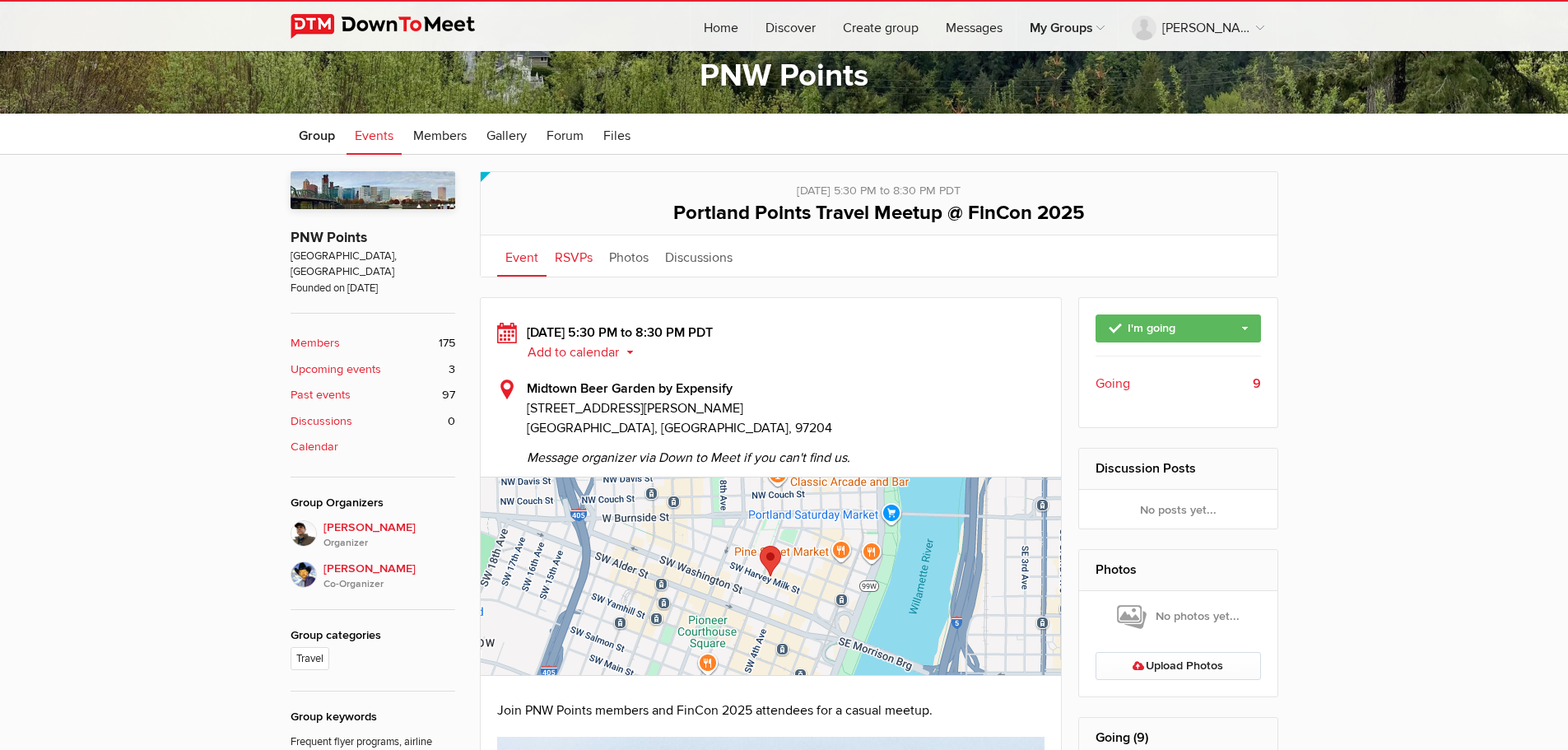
click at [570, 267] on link "RSVPs" at bounding box center [574, 256] width 54 height 41
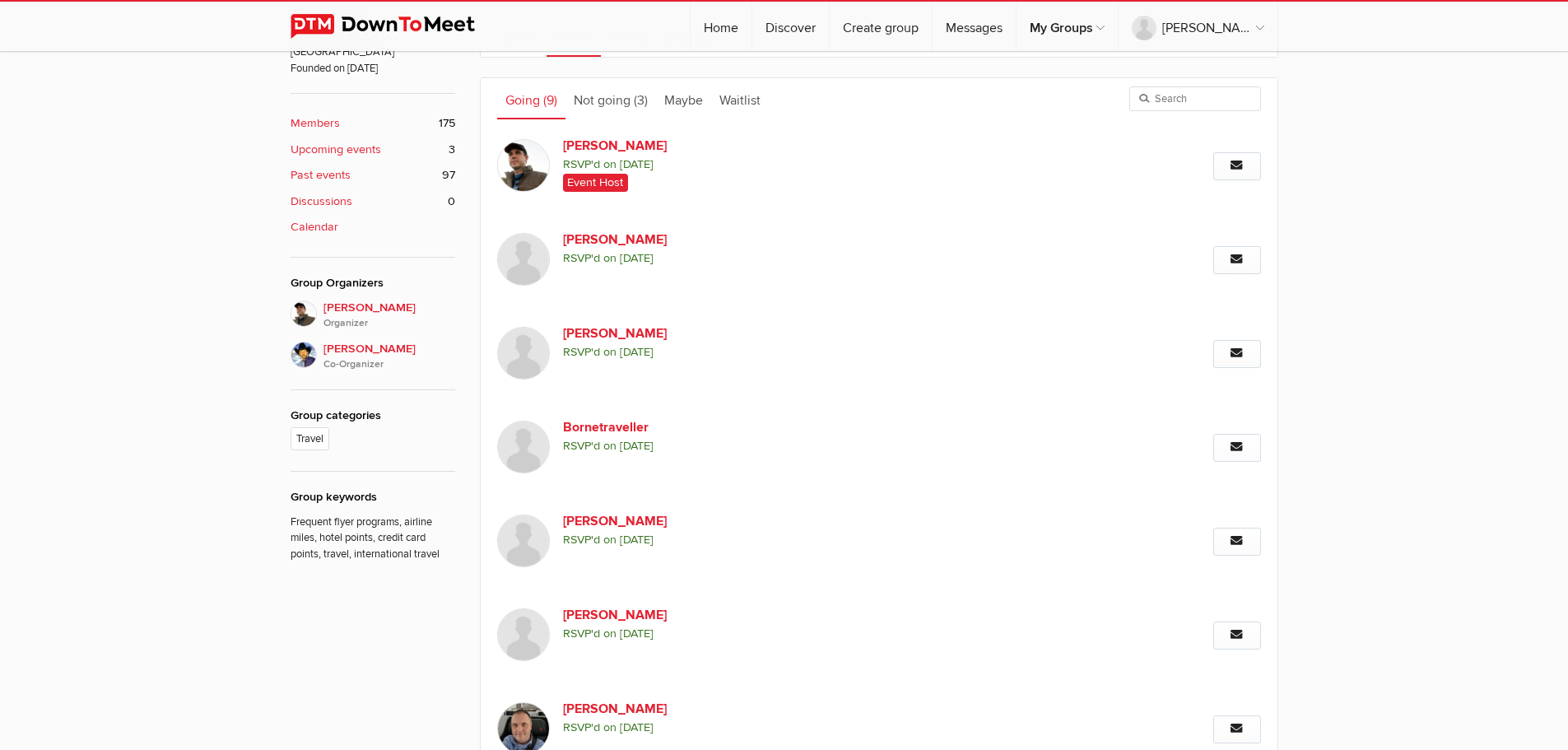
scroll to position [412, 0]
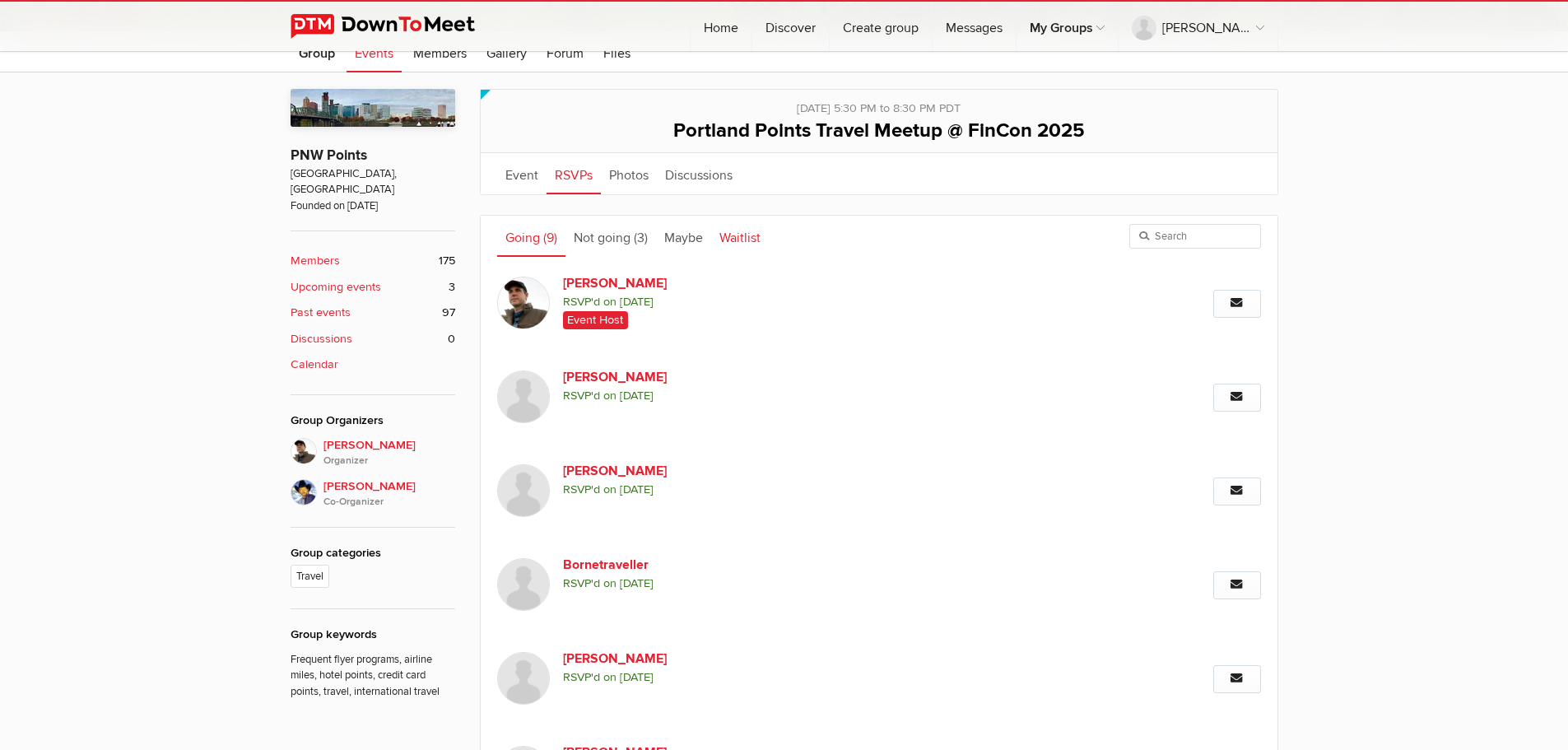
click at [713, 245] on link "Waitlist" at bounding box center [740, 237] width 57 height 41
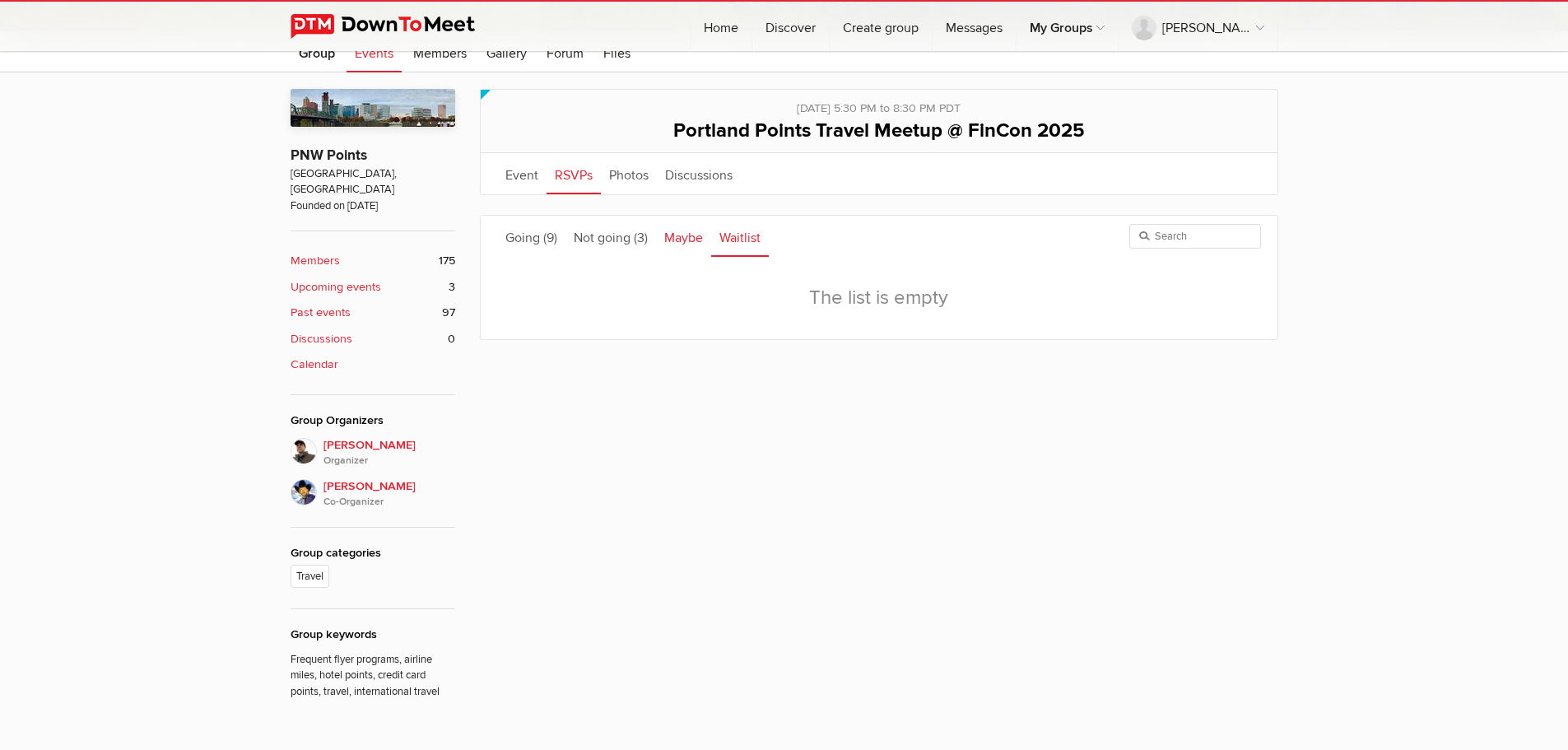
click at [691, 242] on link "Maybe" at bounding box center [684, 237] width 55 height 41
click at [533, 184] on link "Event" at bounding box center [522, 173] width 49 height 41
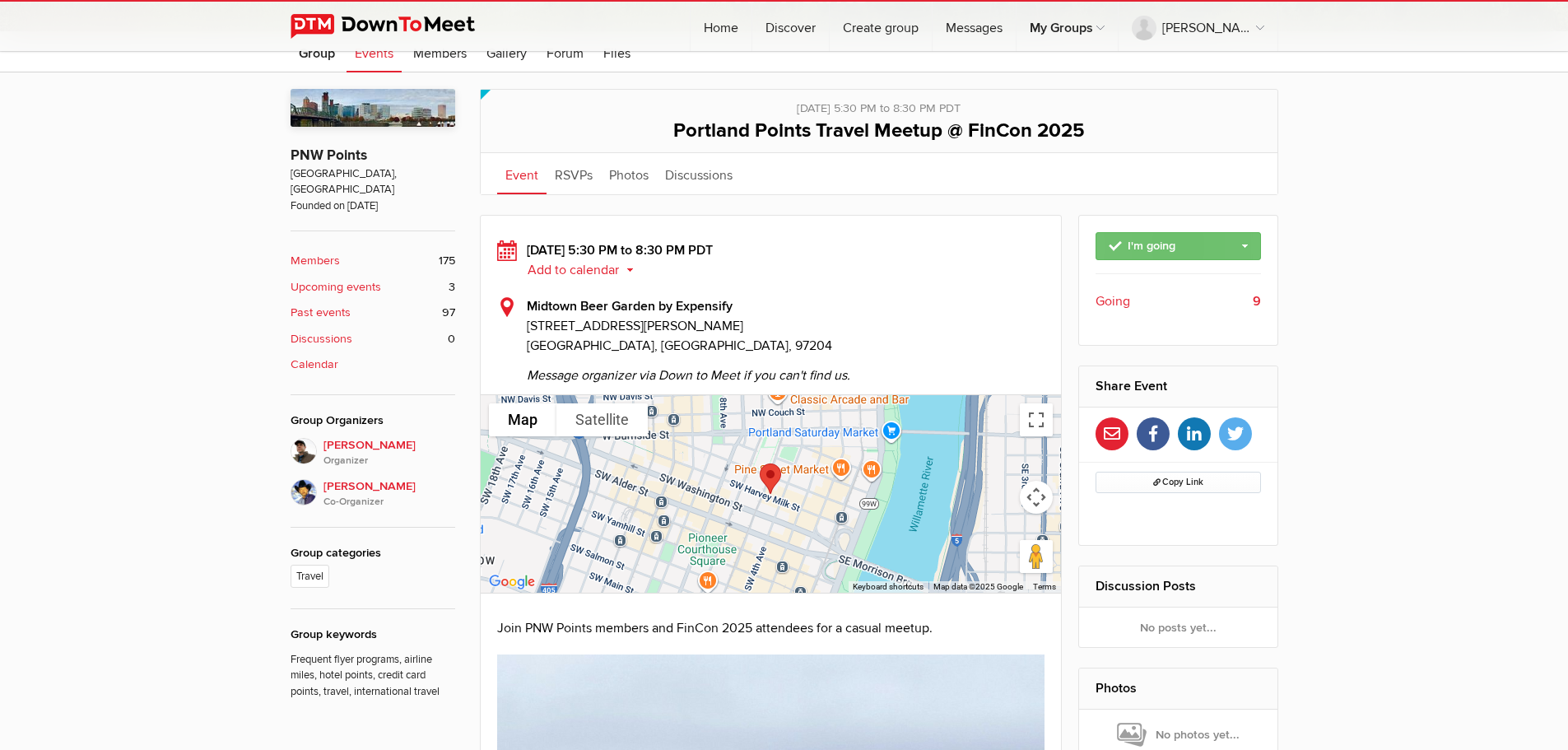
click at [1256, 244] on link "I'm going" at bounding box center [1179, 246] width 166 height 28
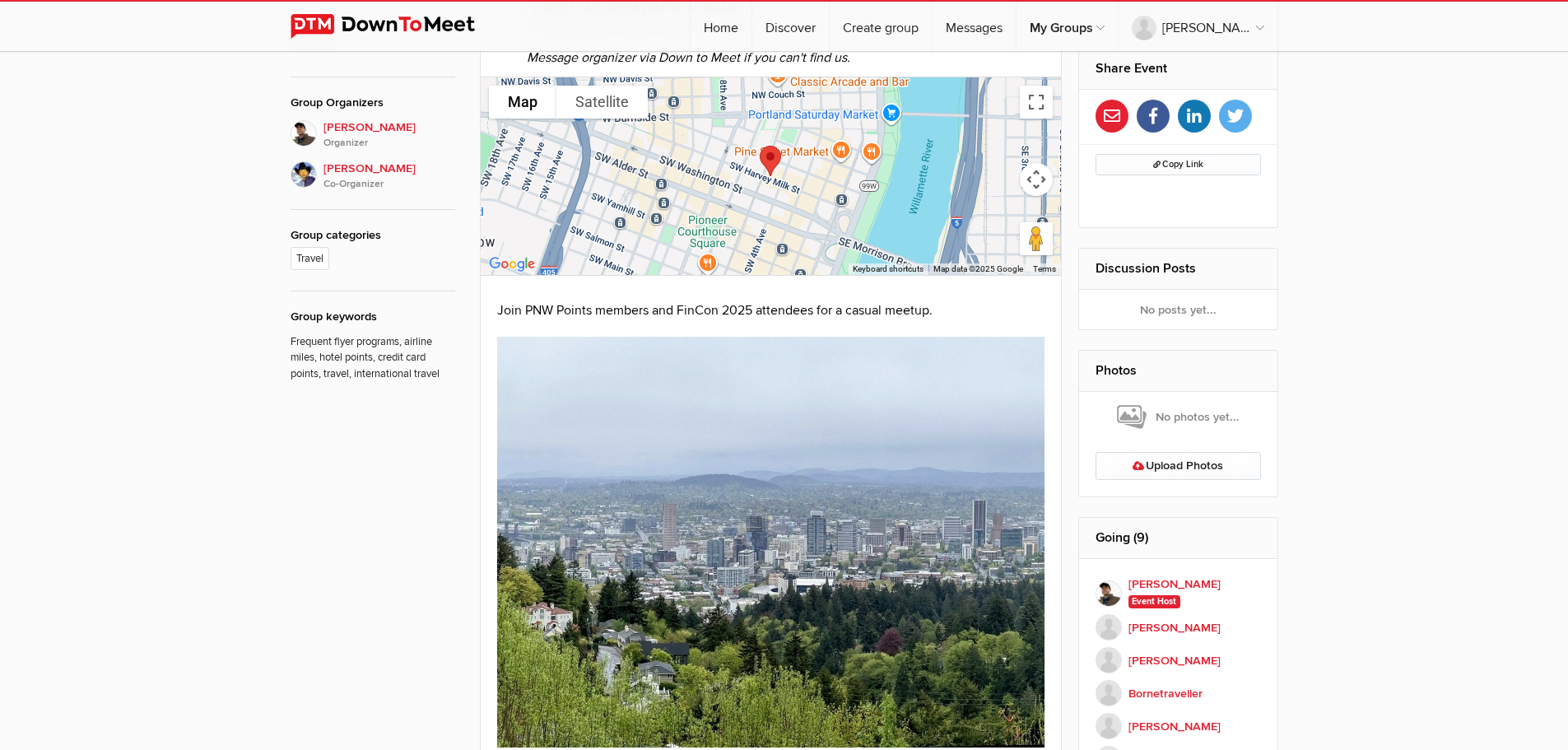
scroll to position [400, 0]
